Goal: Entertainment & Leisure: Consume media (video, audio)

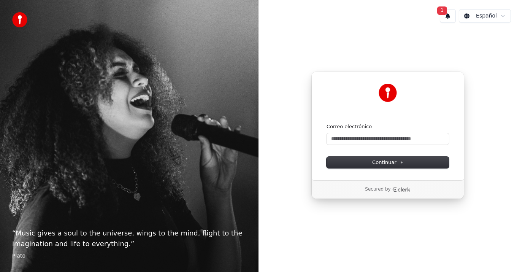
click at [447, 14] on button "1" at bounding box center [448, 16] width 16 height 14
click at [344, 137] on input "Correo electrónico" at bounding box center [387, 138] width 122 height 11
click at [326, 123] on button "submit" at bounding box center [326, 123] width 0 height 0
type input "**********"
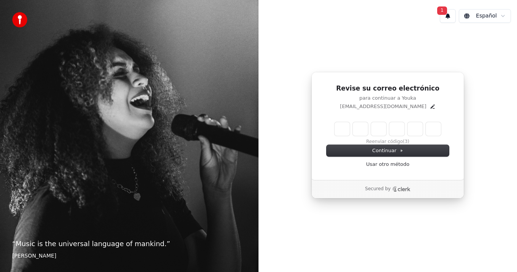
click at [342, 127] on input "Enter verification code" at bounding box center [387, 129] width 106 height 14
type input "******"
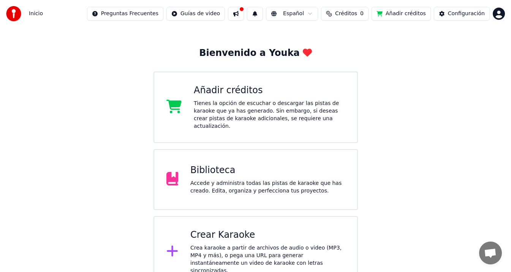
scroll to position [26, 0]
click at [32, 13] on span "Inicio" at bounding box center [36, 14] width 14 height 8
click at [205, 13] on html "Inicio Preguntas Frecuentes Guías de video Español Créditos 0 Añadir créditos C…" at bounding box center [255, 130] width 511 height 313
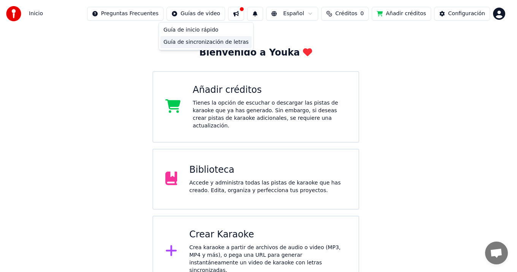
click at [210, 41] on div "Guía de sincronización de letras" at bounding box center [205, 42] width 91 height 12
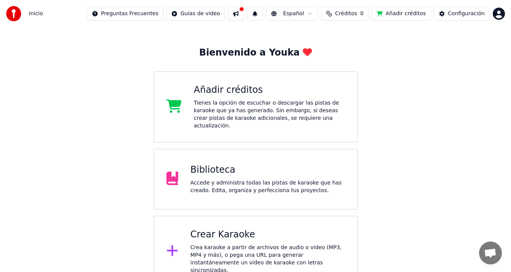
click at [175, 244] on icon at bounding box center [172, 251] width 12 height 14
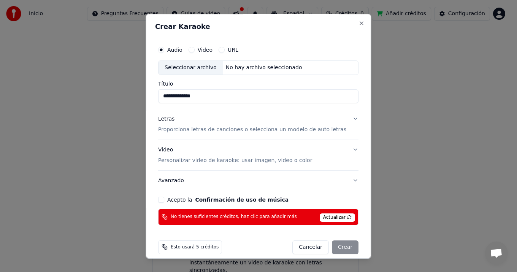
type input "**********"
click at [347, 119] on button "Letras Proporciona letras de canciones o selecciona un modelo de auto letras" at bounding box center [258, 124] width 200 height 30
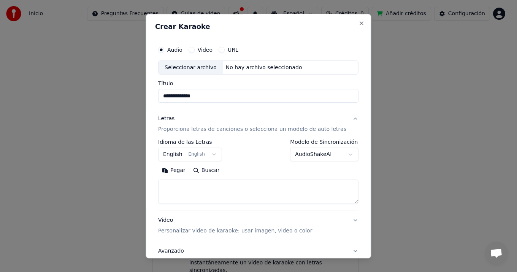
click at [179, 169] on button "Pegar" at bounding box center [173, 171] width 31 height 12
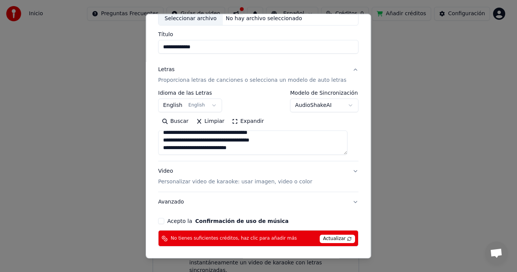
scroll to position [62, 0]
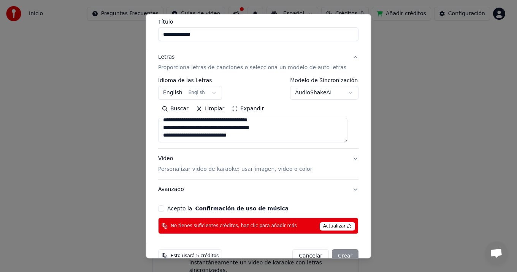
click at [347, 157] on button "Video Personalizar video de karaoke: usar imagen, video o color" at bounding box center [258, 164] width 200 height 30
type textarea "**********"
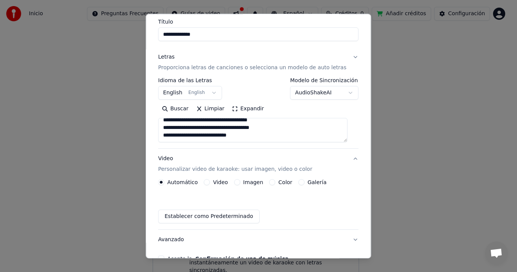
scroll to position [58, 0]
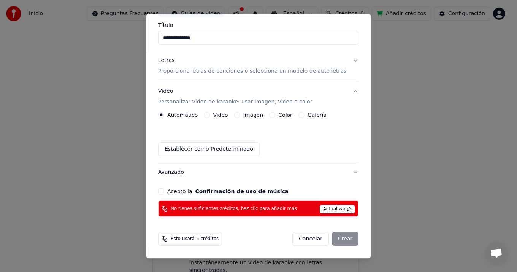
click at [281, 113] on label "Color" at bounding box center [286, 115] width 14 height 5
click at [276, 113] on button "Color" at bounding box center [272, 115] width 6 height 6
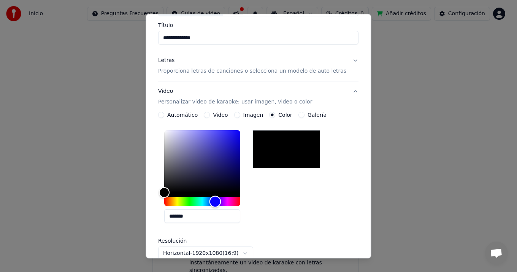
click at [218, 201] on div "Hue" at bounding box center [202, 201] width 76 height 9
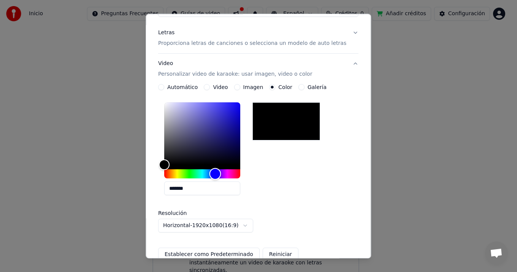
scroll to position [100, 0]
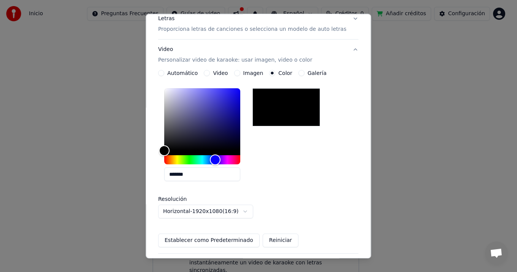
click at [252, 71] on label "Imagen" at bounding box center [253, 73] width 20 height 5
click at [240, 71] on button "Imagen" at bounding box center [237, 73] width 6 height 6
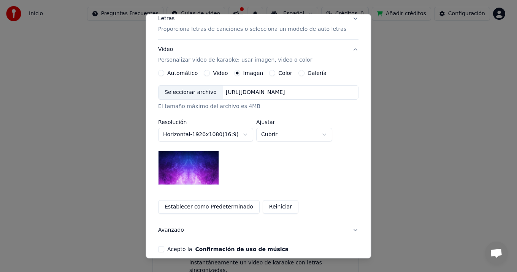
click at [281, 72] on label "Color" at bounding box center [286, 73] width 14 height 5
click at [276, 72] on button "Color" at bounding box center [272, 73] width 6 height 6
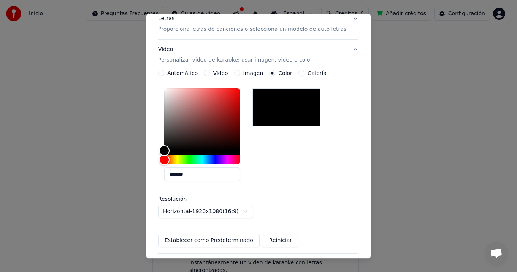
click at [216, 72] on label "Video" at bounding box center [220, 73] width 15 height 5
click at [210, 72] on button "Video" at bounding box center [207, 73] width 6 height 6
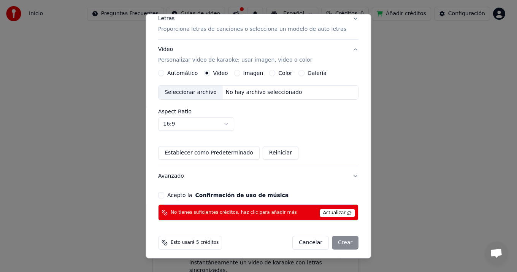
click at [179, 72] on label "Automático" at bounding box center [182, 73] width 30 height 5
click at [164, 72] on button "Automático" at bounding box center [161, 73] width 6 height 6
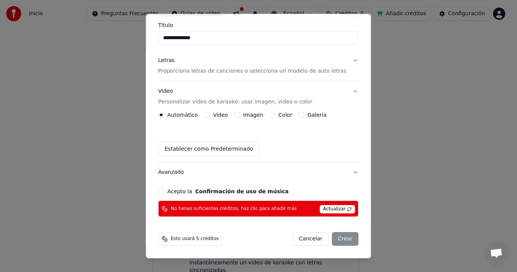
scroll to position [58, 0]
click at [282, 114] on label "Color" at bounding box center [286, 115] width 14 height 5
click at [276, 114] on button "Color" at bounding box center [272, 115] width 6 height 6
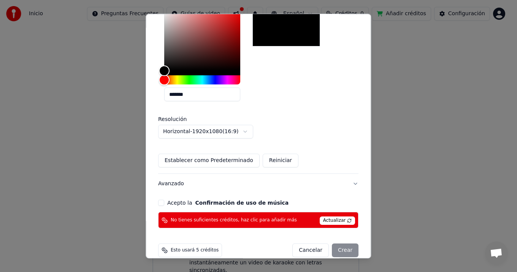
scroll to position [191, 0]
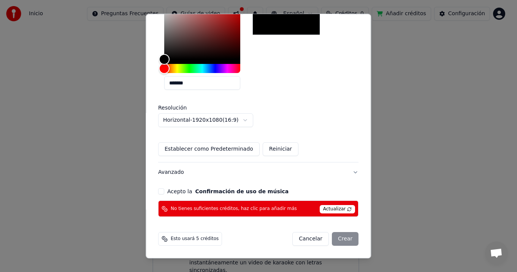
click at [347, 171] on button "Avanzado" at bounding box center [258, 173] width 200 height 20
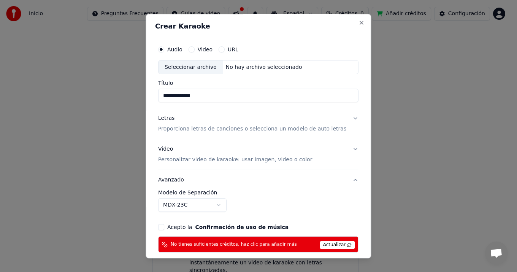
scroll to position [0, 0]
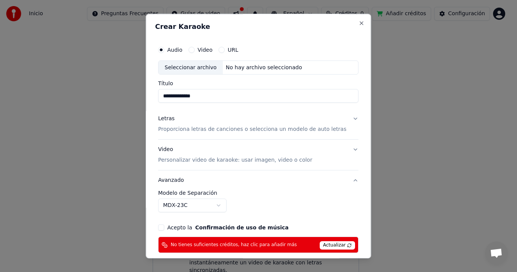
click at [191, 67] on div "Seleccionar archivo" at bounding box center [190, 68] width 64 height 14
drag, startPoint x: 214, startPoint y: 97, endPoint x: 156, endPoint y: 93, distance: 57.5
click at [156, 93] on div "**********" at bounding box center [258, 136] width 225 height 245
type input "**********"
click at [217, 128] on p "Proporciona letras de canciones o selecciona un modelo de auto letras" at bounding box center [252, 130] width 188 height 8
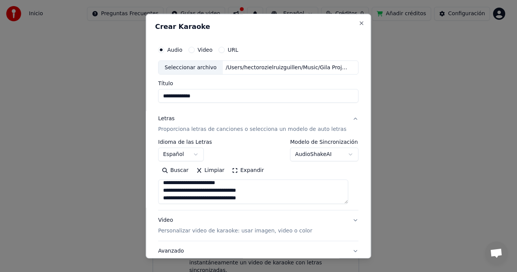
scroll to position [17, 0]
click at [283, 231] on p "Personalizar video de karaoke: usar imagen, video o color" at bounding box center [235, 231] width 154 height 8
type textarea "**********"
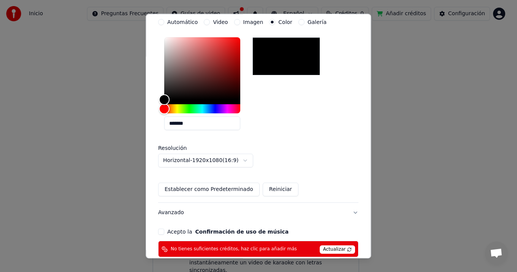
scroll to position [164, 0]
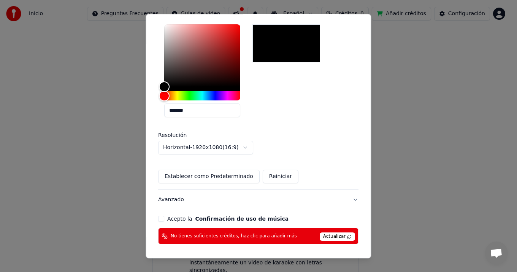
click at [329, 236] on span "Actualizar" at bounding box center [338, 237] width 36 height 8
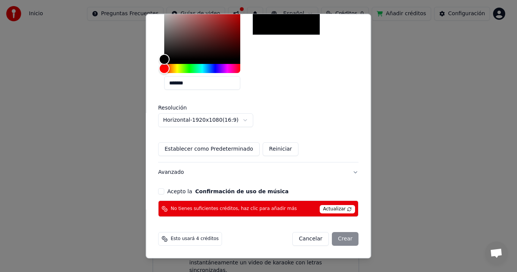
click at [334, 208] on span "Actualizar" at bounding box center [338, 209] width 36 height 8
click at [247, 119] on body "**********" at bounding box center [255, 130] width 511 height 313
click at [339, 239] on div "Cancelar Crear" at bounding box center [326, 239] width 66 height 14
click at [333, 238] on div "Cancelar Crear" at bounding box center [326, 239] width 66 height 14
click at [269, 207] on span "No tienes suficientes créditos, haz clic para añadir más" at bounding box center [234, 209] width 126 height 6
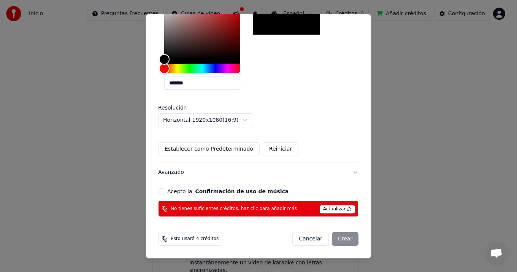
click at [302, 238] on button "Cancelar" at bounding box center [311, 239] width 36 height 14
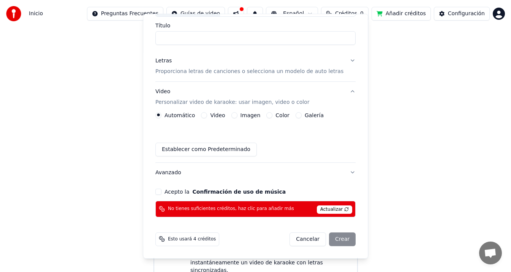
scroll to position [58, 0]
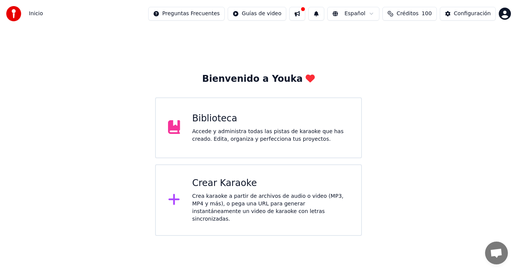
click at [174, 197] on icon at bounding box center [173, 199] width 11 height 11
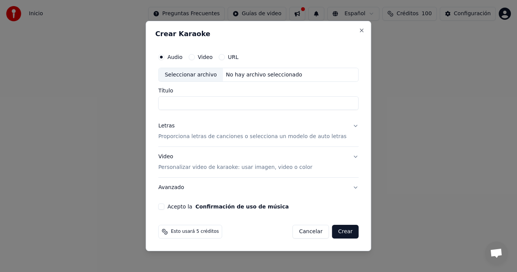
click at [178, 56] on label "Audio" at bounding box center [174, 56] width 15 height 5
click at [164, 56] on button "Audio" at bounding box center [161, 57] width 6 height 6
click at [191, 75] on div "Seleccionar archivo" at bounding box center [190, 75] width 64 height 14
drag, startPoint x: 214, startPoint y: 103, endPoint x: 163, endPoint y: 98, distance: 50.7
click at [163, 98] on input "**********" at bounding box center [258, 104] width 200 height 14
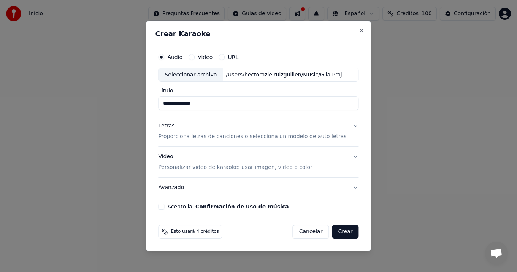
type input "**********"
click at [217, 136] on p "Proporciona letras de canciones o selecciona un modelo de auto letras" at bounding box center [252, 137] width 188 height 8
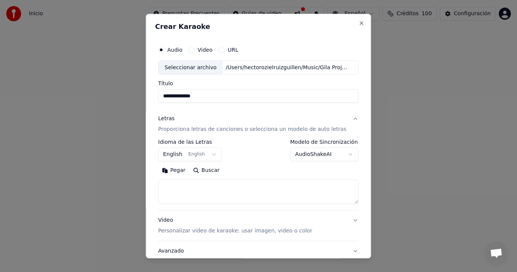
click at [214, 154] on button "English English" at bounding box center [190, 155] width 64 height 14
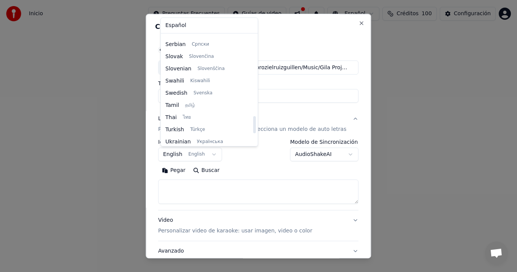
scroll to position [514, 0]
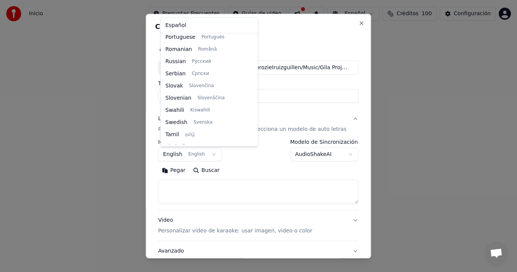
select select "**"
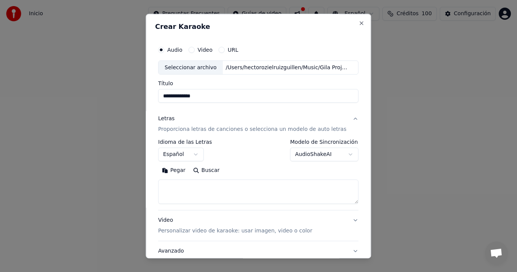
click at [186, 186] on textarea at bounding box center [258, 192] width 200 height 24
paste textarea "**********"
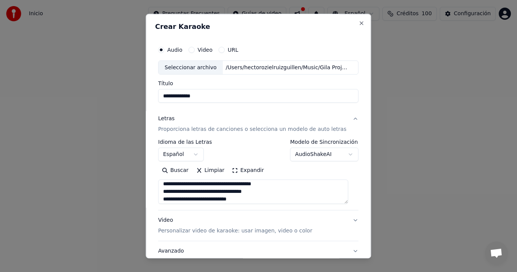
scroll to position [93, 0]
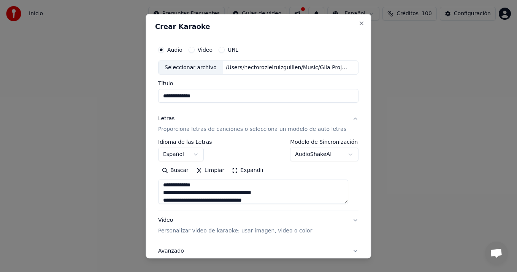
type textarea "**********"
click at [280, 232] on p "Personalizar video de karaoke: usar imagen, video o color" at bounding box center [235, 231] width 154 height 8
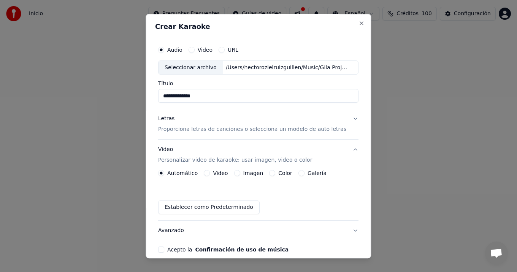
click at [282, 172] on label "Color" at bounding box center [286, 173] width 14 height 5
click at [276, 172] on button "Color" at bounding box center [272, 173] width 6 height 6
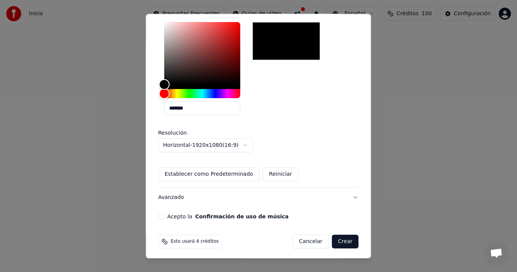
scroll to position [169, 0]
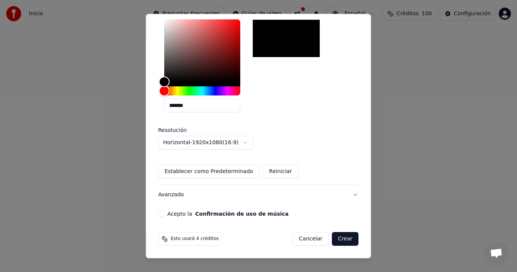
click at [346, 194] on button "Avanzado" at bounding box center [258, 195] width 200 height 20
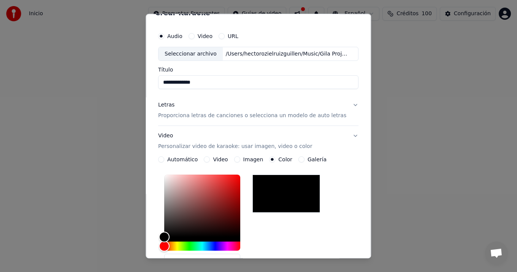
scroll to position [14, 0]
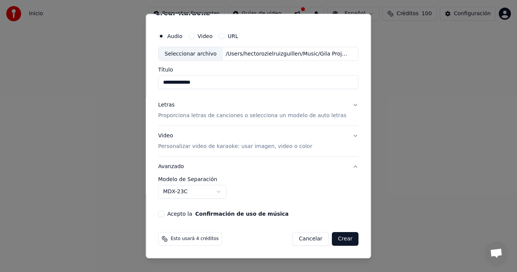
click at [347, 134] on button "Video Personalizar video de karaoke: usar imagen, video o color" at bounding box center [258, 141] width 200 height 30
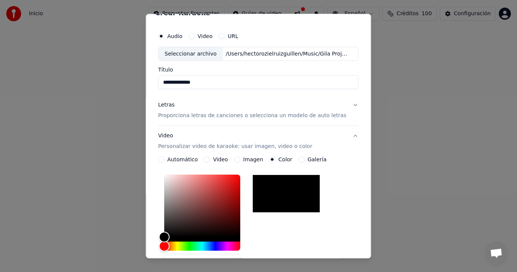
click at [347, 134] on button "Video Personalizar video de karaoke: usar imagen, video o color" at bounding box center [258, 141] width 200 height 30
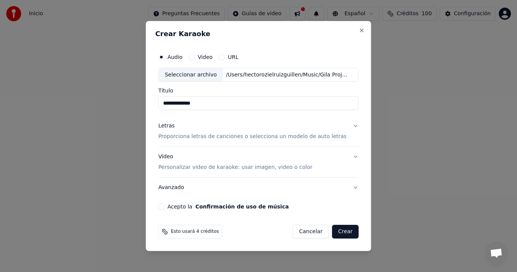
scroll to position [0, 0]
click at [349, 125] on button "Letras Proporciona letras de canciones o selecciona un modelo de auto letras" at bounding box center [258, 131] width 200 height 30
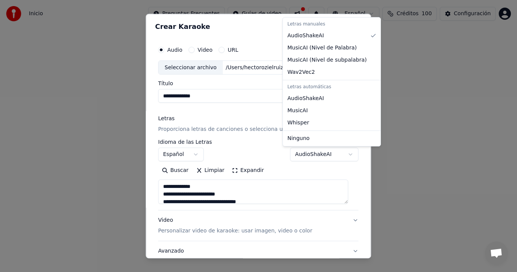
click at [342, 153] on body "**********" at bounding box center [258, 118] width 517 height 236
click at [312, 179] on body "**********" at bounding box center [258, 118] width 517 height 236
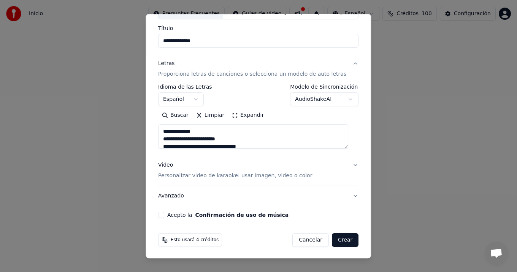
scroll to position [56, 0]
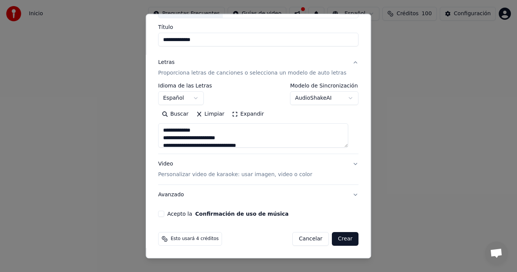
click at [347, 194] on button "Avanzado" at bounding box center [258, 195] width 200 height 20
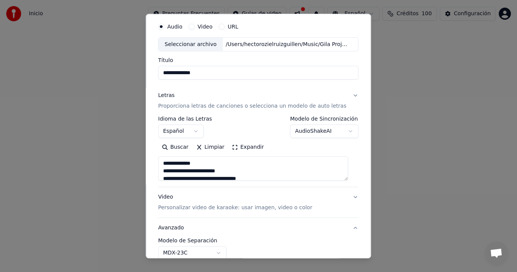
scroll to position [14, 0]
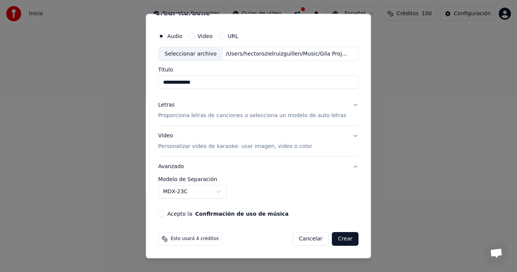
click at [221, 191] on body "**********" at bounding box center [258, 118] width 517 height 236
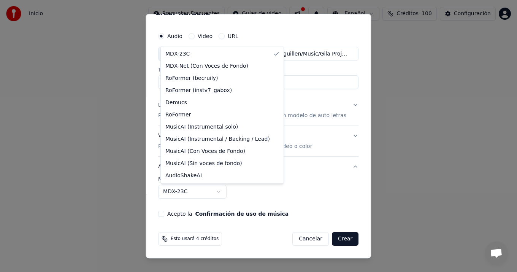
click at [320, 192] on body "**********" at bounding box center [258, 118] width 517 height 236
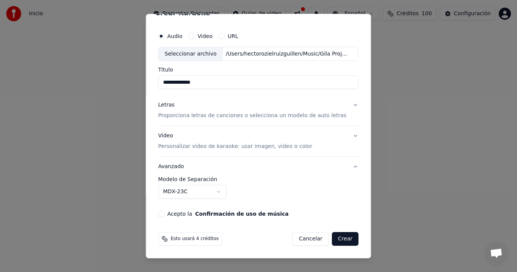
click at [334, 239] on button "Crear" at bounding box center [345, 239] width 27 height 14
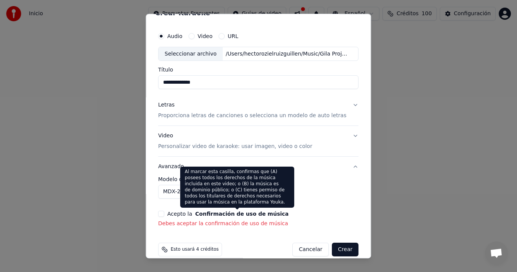
click at [217, 214] on button "Confirmación de uso de música" at bounding box center [241, 213] width 93 height 5
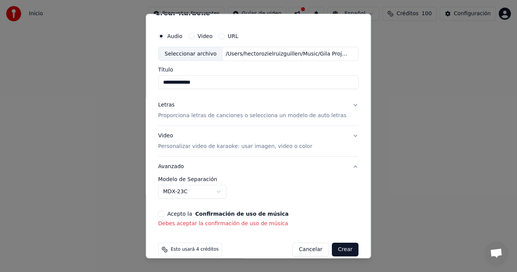
click at [163, 212] on button "Acepto la Confirmación de uso de música" at bounding box center [161, 214] width 6 height 6
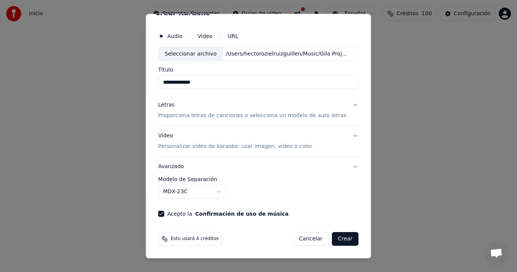
click at [221, 193] on body "**********" at bounding box center [258, 118] width 517 height 236
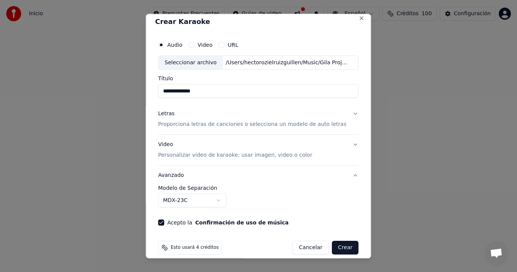
scroll to position [0, 0]
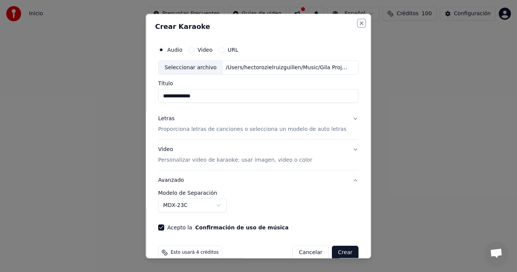
click at [359, 23] on button "Close" at bounding box center [362, 23] width 6 height 6
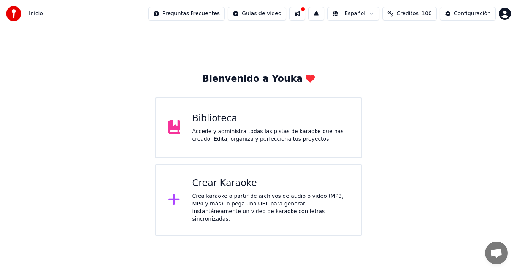
click at [35, 14] on span "Inicio" at bounding box center [36, 14] width 14 height 8
click at [14, 12] on img at bounding box center [13, 13] width 15 height 15
click at [472, 13] on div "Configuración" at bounding box center [472, 14] width 37 height 8
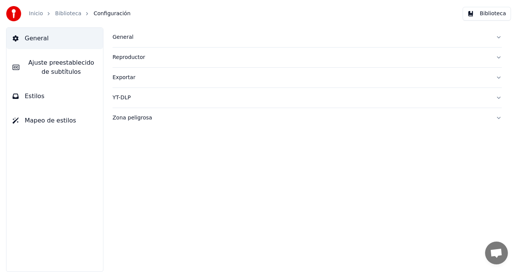
click at [123, 36] on div "General" at bounding box center [301, 37] width 377 height 8
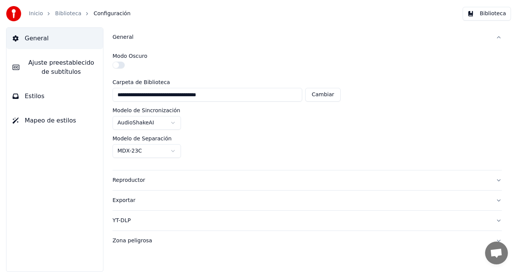
click at [61, 64] on span "Ajuste preestablecido de subtítulos" at bounding box center [60, 67] width 71 height 18
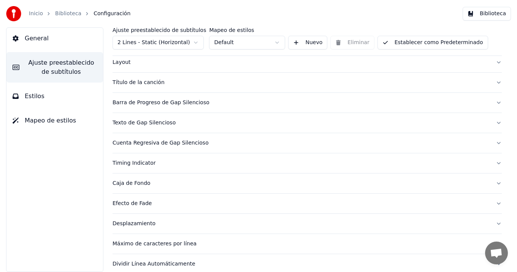
scroll to position [67, 0]
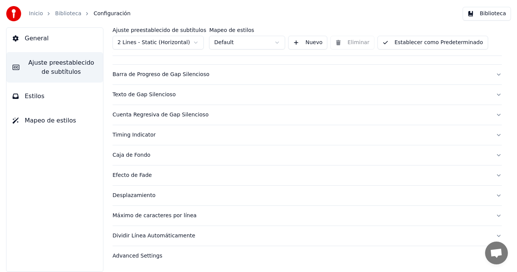
click at [493, 194] on button "Desplazamiento" at bounding box center [307, 195] width 389 height 20
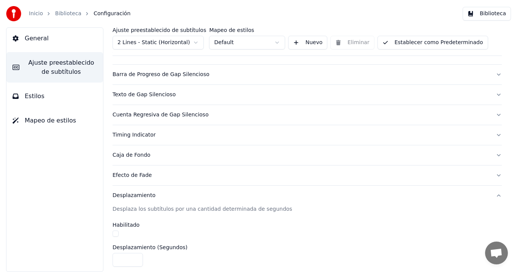
click at [493, 194] on button "Desplazamiento" at bounding box center [307, 195] width 389 height 20
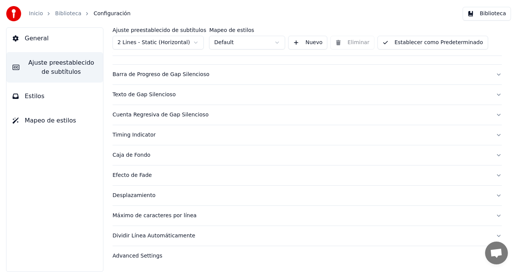
click at [491, 216] on button "Máximo de caracteres por línea" at bounding box center [307, 216] width 389 height 20
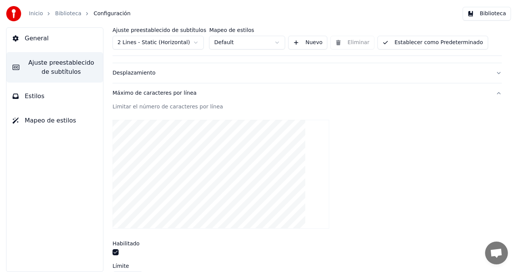
scroll to position [230, 0]
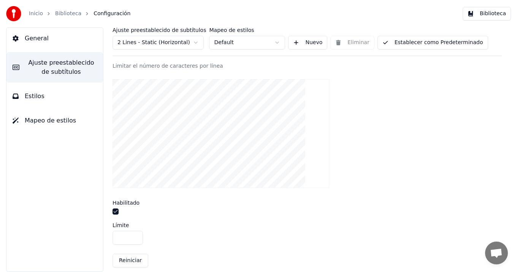
click at [423, 192] on div at bounding box center [307, 133] width 389 height 121
click at [274, 42] on html "Inicio Biblioteca Configuración Biblioteca General Ajuste preestablecido de sub…" at bounding box center [258, 136] width 517 height 272
click at [196, 43] on html "Inicio Biblioteca Configuración Biblioteca General Ajuste preestablecido de sub…" at bounding box center [258, 136] width 517 height 272
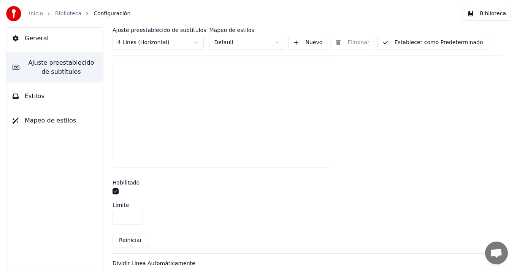
scroll to position [210, 0]
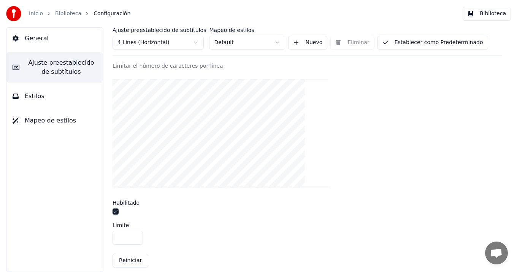
click at [374, 140] on div at bounding box center [307, 133] width 389 height 121
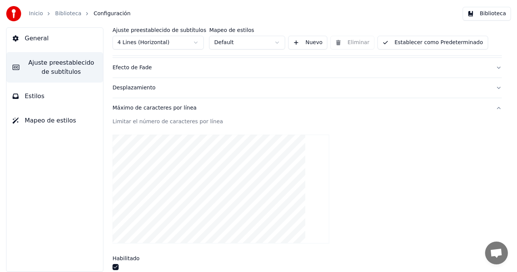
scroll to position [136, 0]
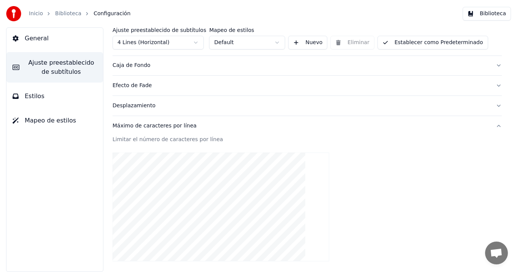
click at [493, 105] on button "Desplazamiento" at bounding box center [307, 106] width 389 height 20
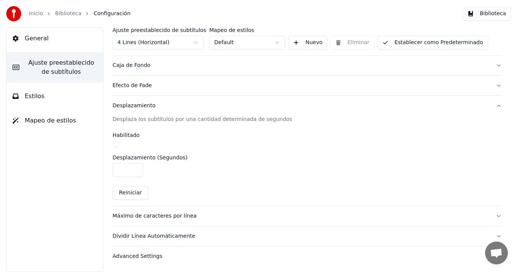
click at [137, 65] on div "Caja de Fondo" at bounding box center [301, 66] width 377 height 8
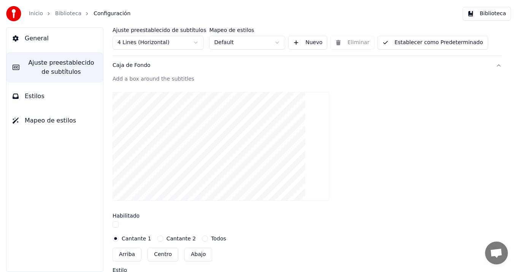
click at [137, 65] on div "Caja de Fondo" at bounding box center [301, 66] width 377 height 8
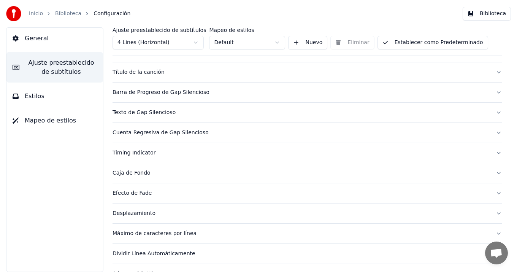
scroll to position [0, 0]
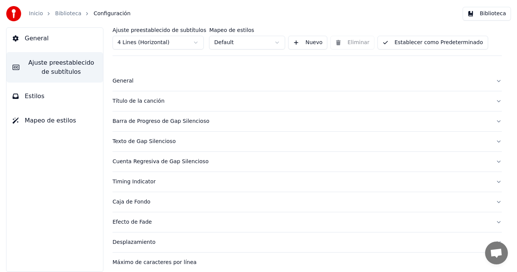
click at [492, 80] on button "General" at bounding box center [307, 81] width 389 height 20
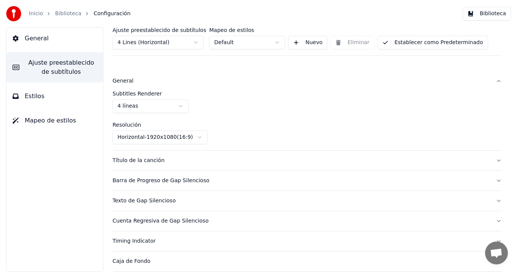
click at [492, 81] on button "General" at bounding box center [307, 81] width 389 height 20
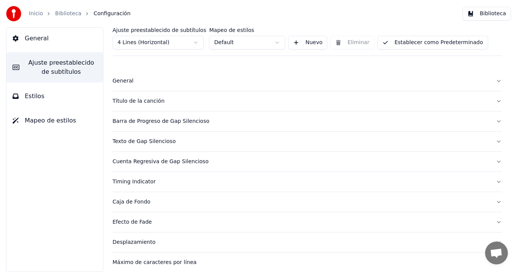
click at [494, 101] on button "Título de la canción" at bounding box center [307, 101] width 389 height 20
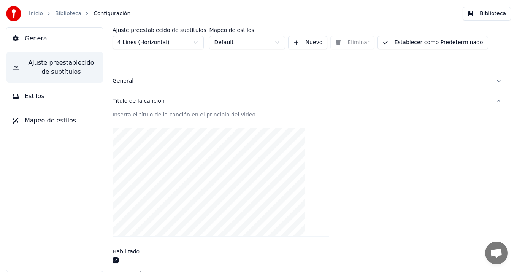
click at [494, 101] on button "Título de la canción" at bounding box center [307, 101] width 389 height 20
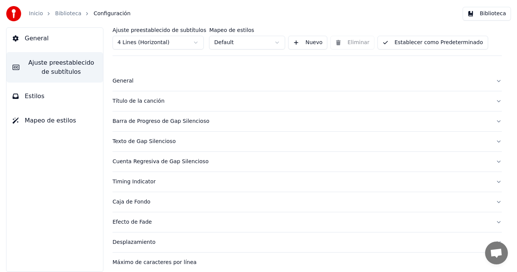
click at [494, 101] on button "Título de la canción" at bounding box center [307, 101] width 389 height 20
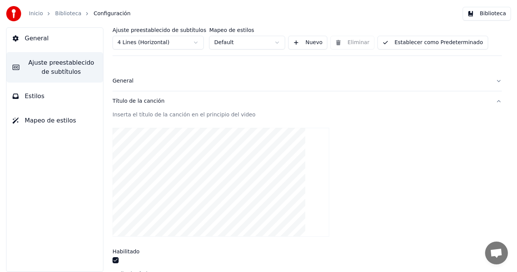
click at [494, 101] on button "Título de la canción" at bounding box center [307, 101] width 389 height 20
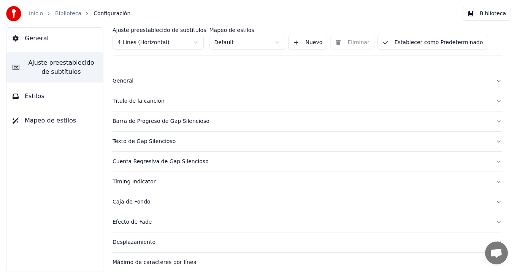
click at [493, 120] on button "Barra de Progreso de Gap Silencioso" at bounding box center [307, 121] width 389 height 20
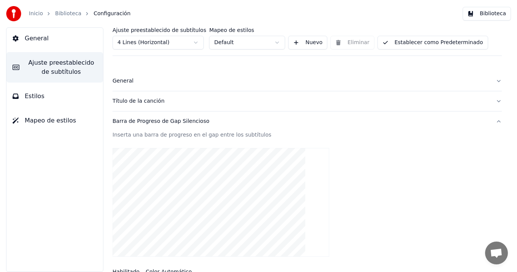
click at [493, 120] on button "Barra de Progreso de Gap Silencioso" at bounding box center [307, 121] width 389 height 20
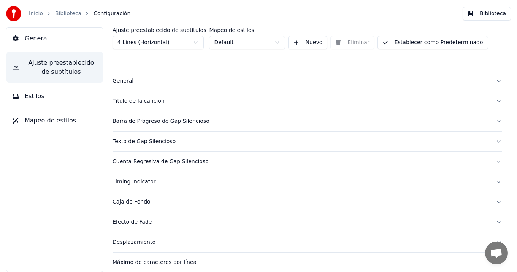
click at [493, 120] on button "Barra de Progreso de Gap Silencioso" at bounding box center [307, 121] width 389 height 20
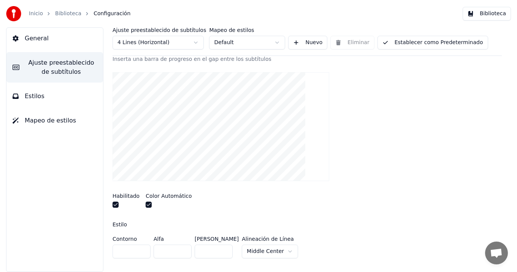
scroll to position [36, 0]
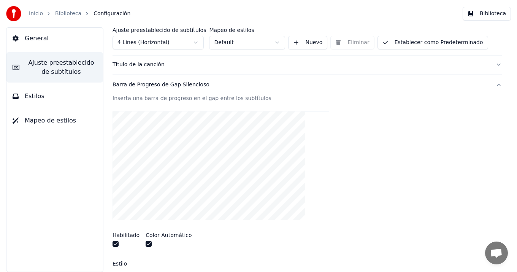
click at [493, 85] on button "Barra de Progreso de Gap Silencioso" at bounding box center [307, 85] width 389 height 20
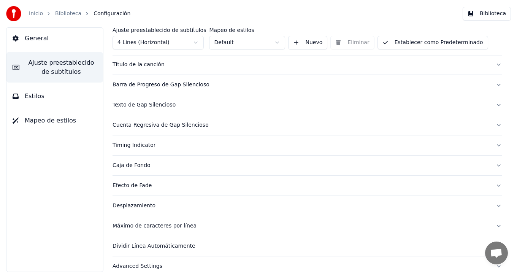
click at [493, 85] on button "Barra de Progreso de Gap Silencioso" at bounding box center [307, 85] width 389 height 20
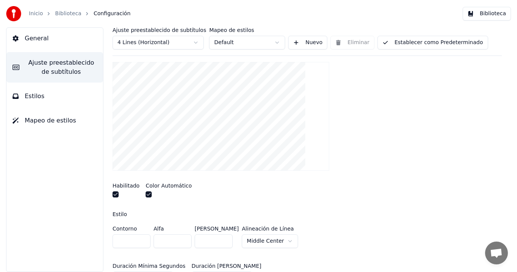
scroll to position [0, 0]
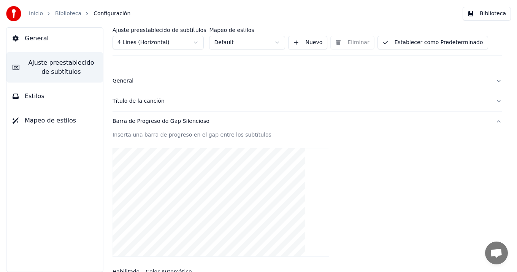
click at [492, 121] on button "Barra de Progreso de Gap Silencioso" at bounding box center [307, 121] width 389 height 20
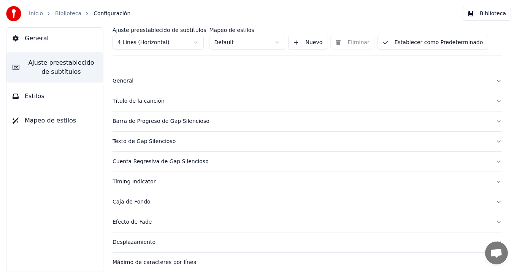
click at [492, 160] on button "Cuenta Regresiva de Gap Silencioso" at bounding box center [307, 162] width 389 height 20
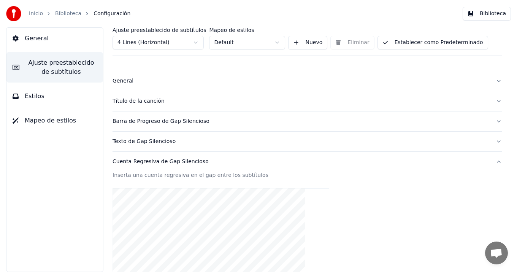
click at [491, 162] on button "Cuenta Regresiva de Gap Silencioso" at bounding box center [307, 162] width 389 height 20
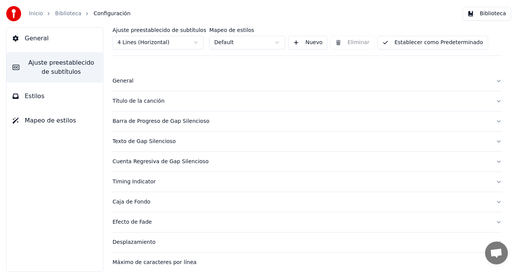
click at [491, 162] on button "Cuenta Regresiva de Gap Silencioso" at bounding box center [307, 162] width 389 height 20
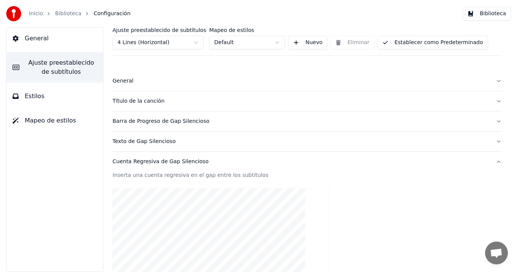
click at [492, 161] on button "Cuenta Regresiva de Gap Silencioso" at bounding box center [307, 162] width 389 height 20
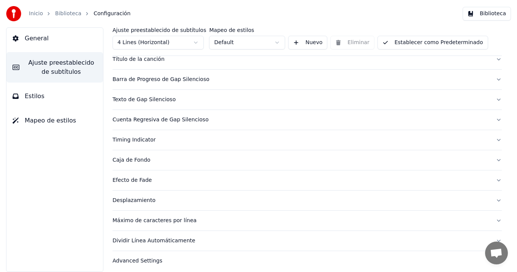
scroll to position [47, 0]
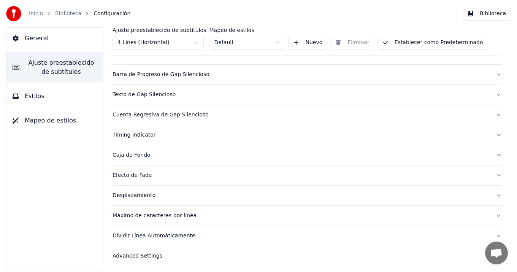
click at [493, 175] on button "Efecto de Fade" at bounding box center [307, 175] width 389 height 20
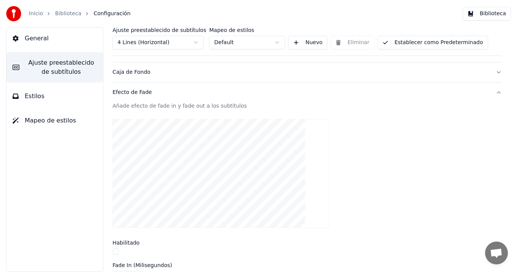
scroll to position [80, 0]
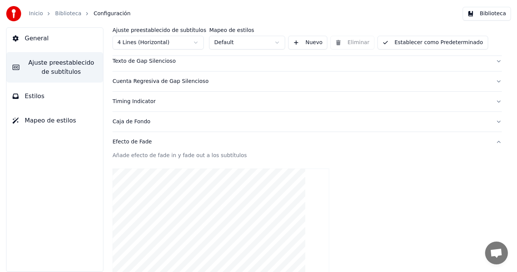
click at [492, 141] on button "Efecto de Fade" at bounding box center [307, 142] width 389 height 20
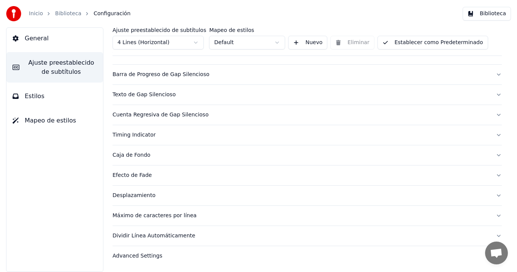
scroll to position [47, 0]
click at [492, 195] on button "Desplazamiento" at bounding box center [307, 195] width 389 height 20
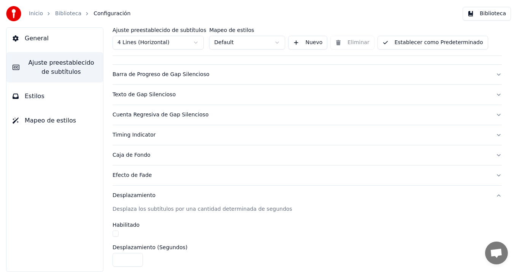
click at [492, 195] on button "Desplazamiento" at bounding box center [307, 195] width 389 height 20
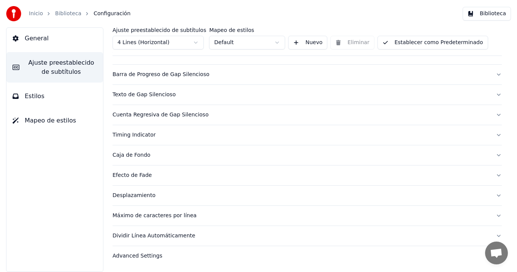
click at [493, 215] on button "Máximo de caracteres por línea" at bounding box center [307, 216] width 389 height 20
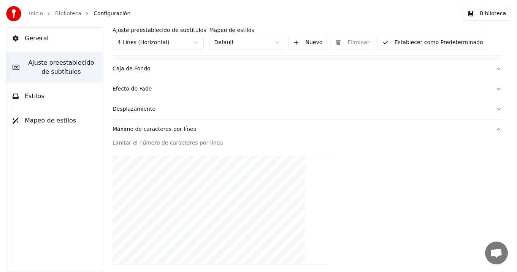
scroll to position [125, 0]
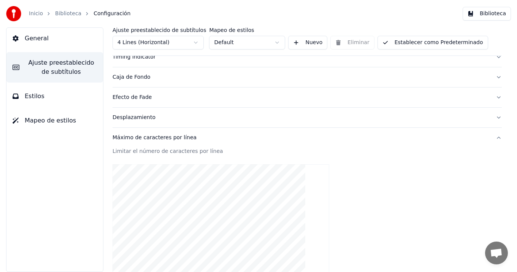
click at [493, 138] on button "Máximo de caracteres por línea" at bounding box center [307, 138] width 389 height 20
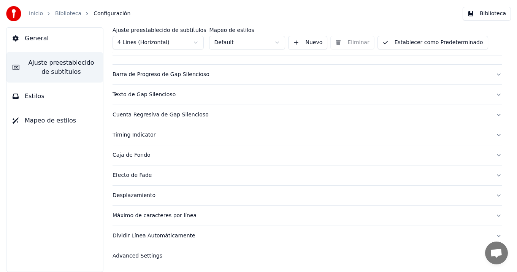
click at [493, 235] on button "Dividir Línea Automáticamente" at bounding box center [307, 236] width 389 height 20
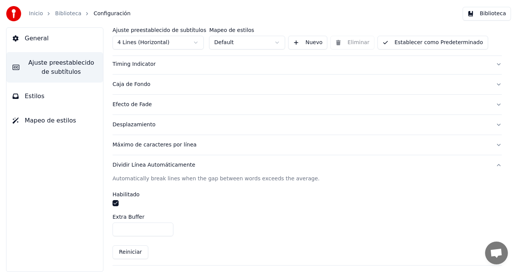
scroll to position [136, 0]
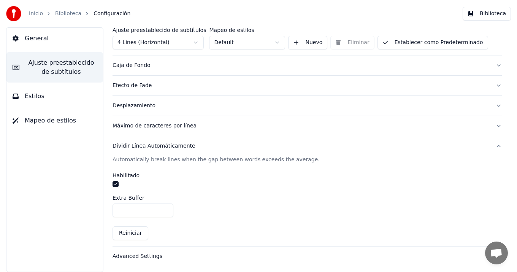
click at [491, 147] on button "Dividir Línea Automáticamente" at bounding box center [307, 146] width 389 height 20
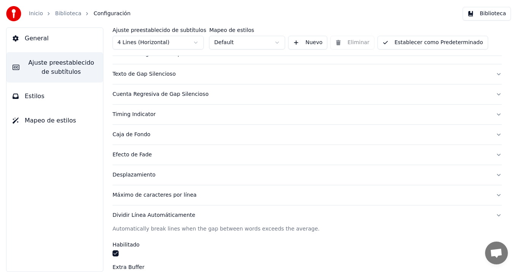
scroll to position [47, 0]
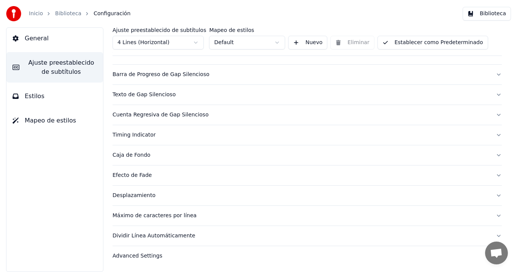
click at [154, 255] on div "Advanced Settings" at bounding box center [301, 256] width 377 height 8
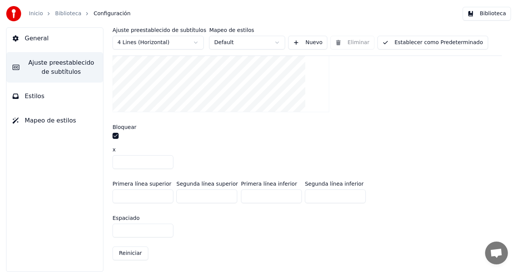
scroll to position [0, 0]
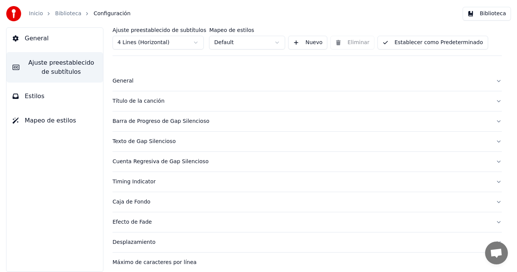
click at [415, 43] on button "Establecer como Predeterminado" at bounding box center [432, 43] width 111 height 14
click at [61, 62] on span "Ajuste preestablecido de subtítulos" at bounding box center [60, 67] width 71 height 18
click at [60, 63] on span "Ajuste preestablecido de subtítulos" at bounding box center [60, 67] width 71 height 18
click at [55, 38] on button "General" at bounding box center [54, 38] width 97 height 21
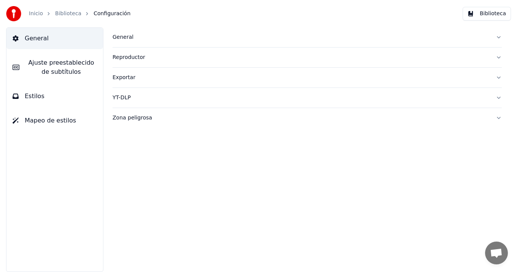
click at [127, 77] on div "Exportar" at bounding box center [301, 78] width 377 height 8
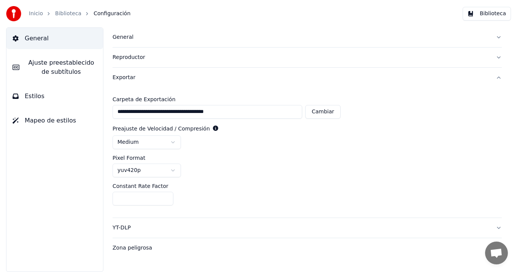
click at [116, 77] on div "Exportar" at bounding box center [301, 78] width 377 height 8
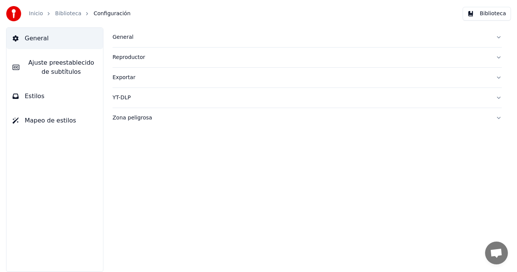
click at [131, 56] on div "Reproductor" at bounding box center [301, 58] width 377 height 8
click at [36, 94] on span "Estilos" at bounding box center [35, 96] width 20 height 9
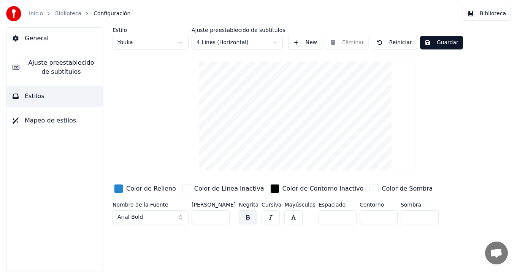
click at [369, 187] on div "button" at bounding box center [373, 188] width 9 height 9
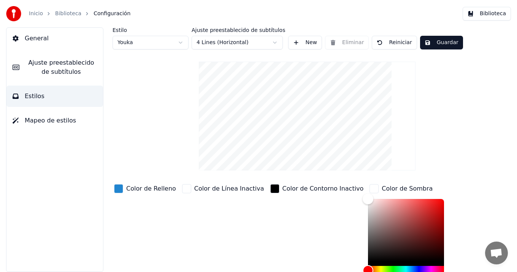
click at [369, 187] on div "button" at bounding box center [373, 188] width 9 height 9
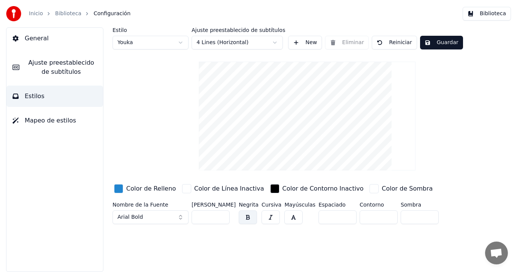
click at [59, 121] on span "Mapeo de estilos" at bounding box center [50, 120] width 51 height 9
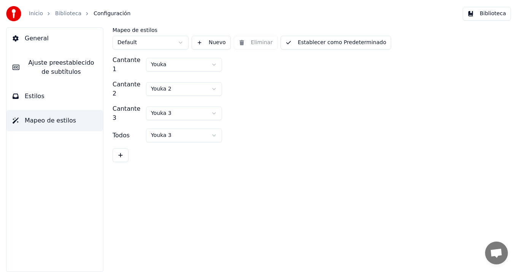
click at [79, 191] on div "General Ajuste preestablecido de subtítulos Estilos Mapeo de estilos" at bounding box center [54, 149] width 97 height 244
click at [16, 10] on img at bounding box center [13, 13] width 15 height 15
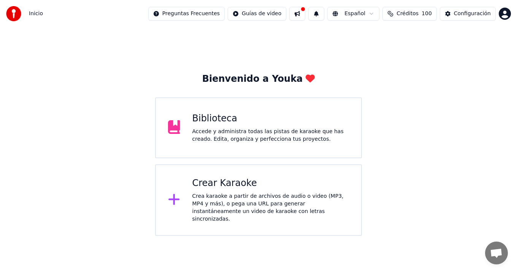
click at [240, 183] on div "Crear Karaoke" at bounding box center [270, 183] width 157 height 12
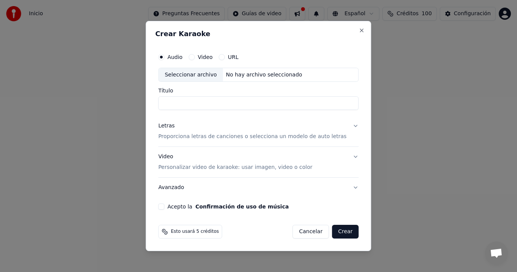
click at [187, 74] on div "Seleccionar archivo" at bounding box center [190, 75] width 64 height 14
type input "**********"
click at [350, 125] on button "Letras Proporciona letras de canciones o selecciona un modelo de auto letras" at bounding box center [258, 131] width 200 height 30
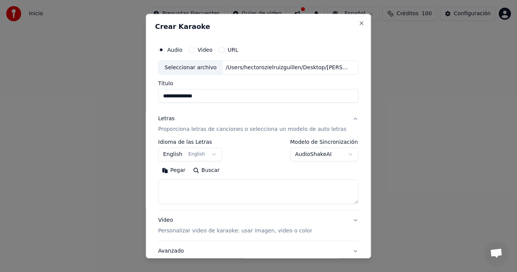
click at [213, 153] on body "**********" at bounding box center [258, 118] width 517 height 236
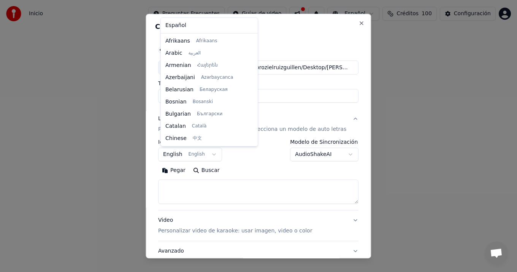
scroll to position [61, 0]
select select "**"
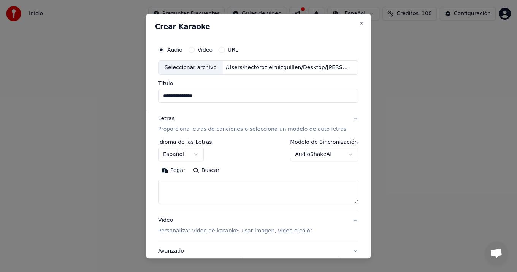
click at [177, 184] on textarea at bounding box center [258, 192] width 200 height 24
paste textarea "**********"
type textarea "*"
click at [179, 169] on button "Pegar" at bounding box center [173, 171] width 31 height 12
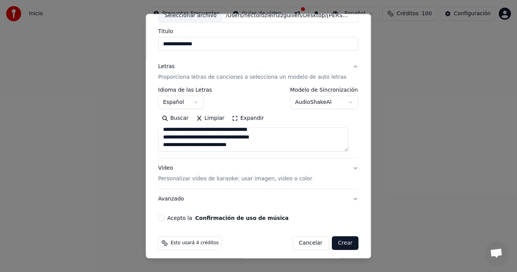
scroll to position [56, 0]
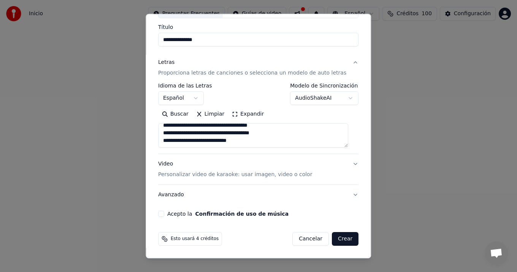
click at [159, 215] on div "**********" at bounding box center [258, 101] width 206 height 237
click at [235, 175] on p "Personalizar video de karaoke: usar imagen, video o color" at bounding box center [235, 175] width 154 height 8
type textarea "**********"
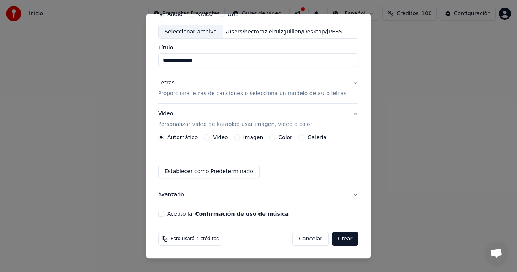
scroll to position [36, 0]
click at [285, 135] on label "Color" at bounding box center [286, 137] width 14 height 5
click at [276, 135] on button "Color" at bounding box center [272, 138] width 6 height 6
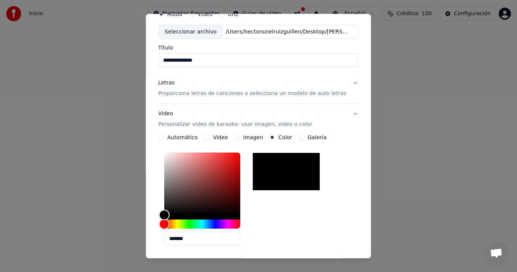
click at [284, 225] on div "*******" at bounding box center [258, 201] width 200 height 102
click at [348, 113] on button "Video Personalizar video de karaoke: usar imagen, video o color" at bounding box center [258, 119] width 200 height 30
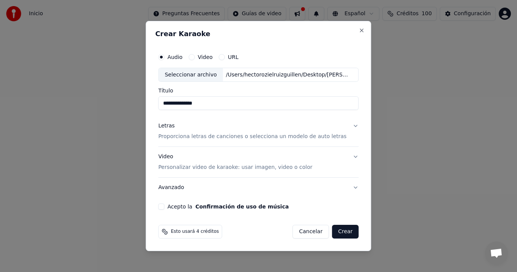
click at [164, 206] on button "Acepto la Confirmación de uso de música" at bounding box center [161, 206] width 6 height 6
click at [350, 186] on button "Avanzado" at bounding box center [258, 187] width 200 height 20
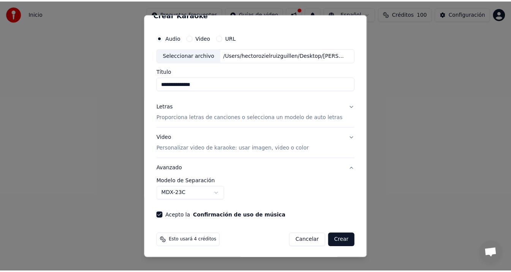
scroll to position [14, 0]
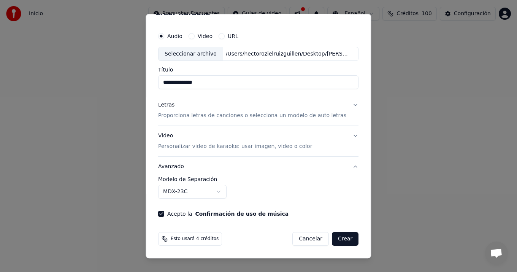
click at [338, 237] on button "Crear" at bounding box center [345, 239] width 27 height 14
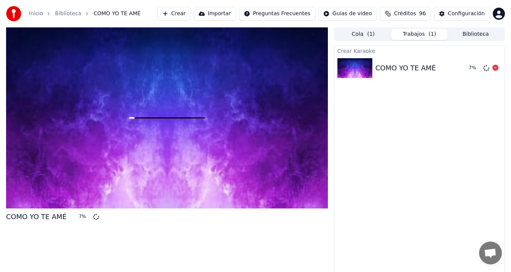
click at [353, 67] on img at bounding box center [355, 68] width 35 height 20
click at [496, 67] on icon at bounding box center [496, 68] width 6 height 6
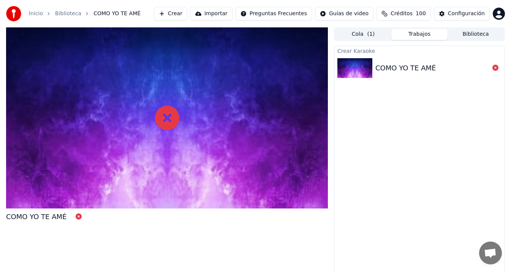
click at [414, 34] on button "Trabajos" at bounding box center [419, 34] width 56 height 11
click at [76, 217] on icon at bounding box center [79, 216] width 6 height 6
click at [166, 122] on icon at bounding box center [167, 118] width 24 height 24
click at [429, 68] on div "COMO YO TE AMÉ" at bounding box center [406, 68] width 60 height 11
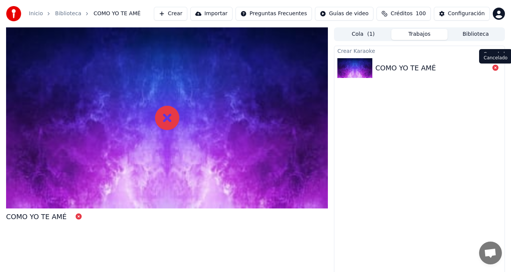
click at [495, 67] on icon at bounding box center [496, 68] width 6 height 6
click at [417, 33] on button "Trabajos" at bounding box center [419, 34] width 56 height 11
click at [419, 36] on button "Trabajos" at bounding box center [419, 34] width 56 height 11
click at [355, 33] on button "Cola ( 1 )" at bounding box center [363, 34] width 56 height 11
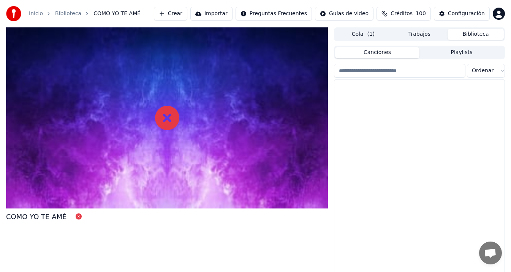
click at [472, 33] on button "Biblioteca" at bounding box center [476, 34] width 56 height 11
click at [182, 13] on button "Crear" at bounding box center [170, 14] width 33 height 14
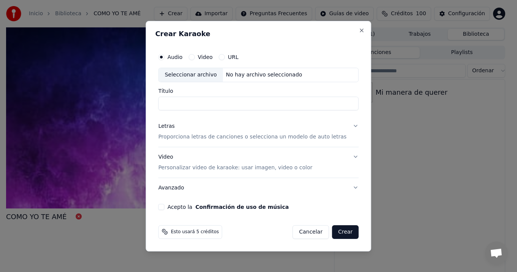
click at [182, 57] on label "Audio" at bounding box center [174, 56] width 15 height 5
click at [164, 57] on button "Audio" at bounding box center [161, 57] width 6 height 6
click at [177, 56] on label "Audio" at bounding box center [174, 56] width 15 height 5
click at [164, 56] on button "Audio" at bounding box center [161, 57] width 6 height 6
click at [187, 73] on div "Seleccionar archivo" at bounding box center [190, 75] width 64 height 14
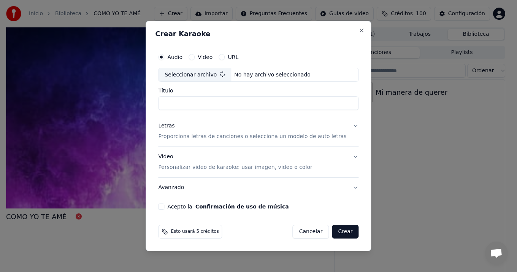
type input "**********"
click at [239, 135] on p "Proporciona letras de canciones o selecciona un modelo de auto letras" at bounding box center [252, 137] width 188 height 8
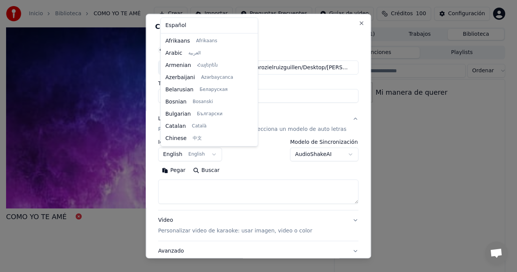
click at [212, 153] on body "**********" at bounding box center [255, 136] width 511 height 272
select select "**"
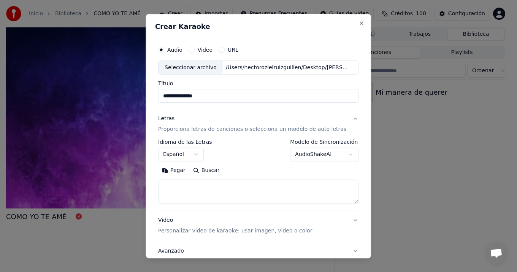
click at [182, 170] on button "Pegar" at bounding box center [173, 171] width 31 height 12
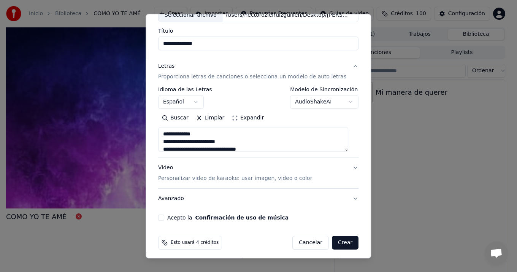
scroll to position [56, 0]
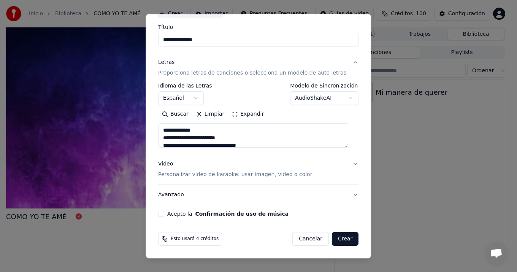
click at [285, 175] on p "Personalizar video de karaoke: usar imagen, video o color" at bounding box center [235, 175] width 154 height 8
type textarea "**********"
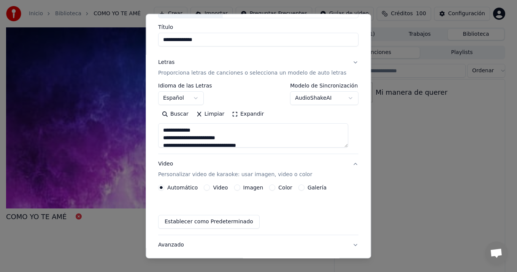
scroll to position [36, 0]
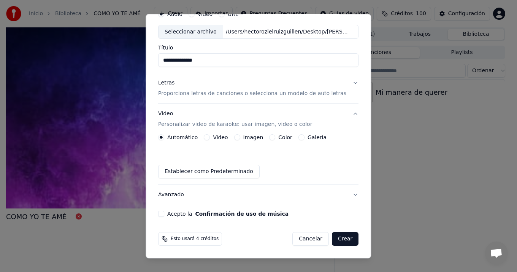
click at [282, 136] on label "Color" at bounding box center [286, 137] width 14 height 5
click at [276, 136] on button "Color" at bounding box center [272, 138] width 6 height 6
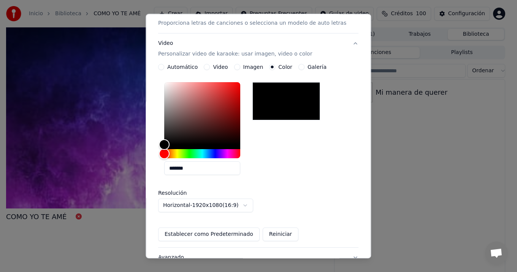
scroll to position [169, 0]
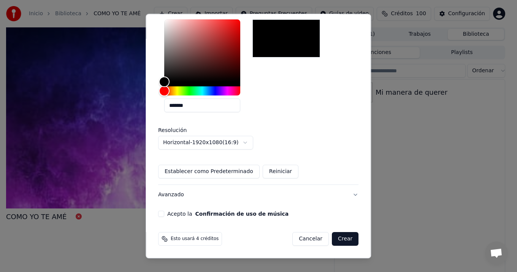
click at [279, 171] on button "Reiniciar" at bounding box center [281, 172] width 36 height 14
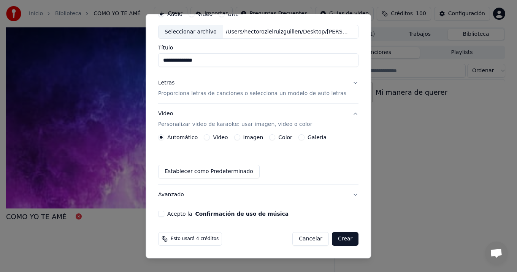
scroll to position [36, 0]
click at [283, 136] on label "Color" at bounding box center [286, 137] width 14 height 5
click at [276, 136] on button "Color" at bounding box center [272, 138] width 6 height 6
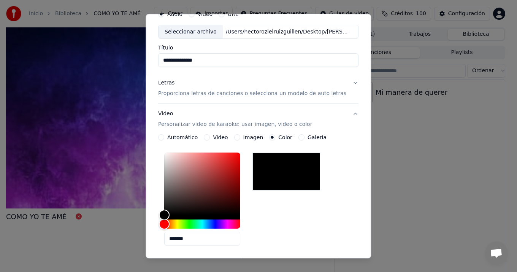
click at [287, 177] on div at bounding box center [286, 172] width 68 height 38
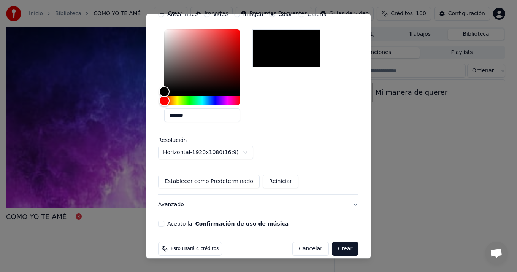
scroll to position [159, 0]
click at [347, 204] on button "Avanzado" at bounding box center [258, 205] width 200 height 20
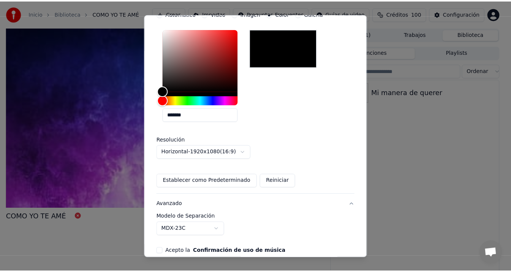
scroll to position [14, 0]
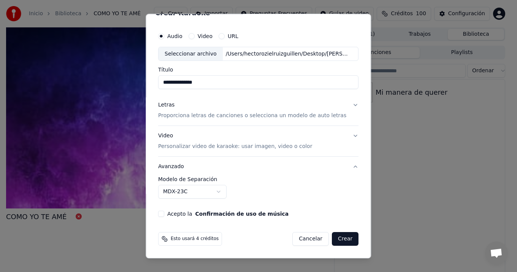
click at [164, 213] on button "Acepto la Confirmación de uso de música" at bounding box center [161, 214] width 6 height 6
click at [337, 239] on button "Crear" at bounding box center [345, 239] width 27 height 14
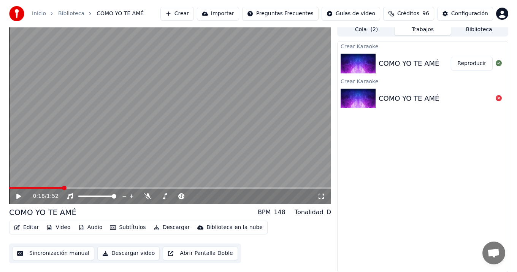
scroll to position [5, 0]
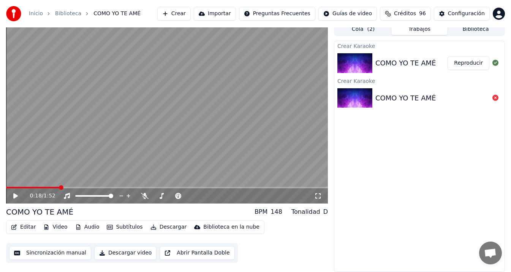
click at [223, 187] on span at bounding box center [167, 188] width 322 height 2
click at [248, 186] on video at bounding box center [167, 112] width 322 height 181
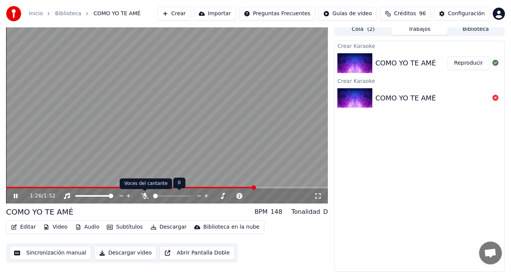
click at [144, 196] on icon at bounding box center [145, 196] width 8 height 6
click at [144, 196] on icon at bounding box center [145, 196] width 4 height 6
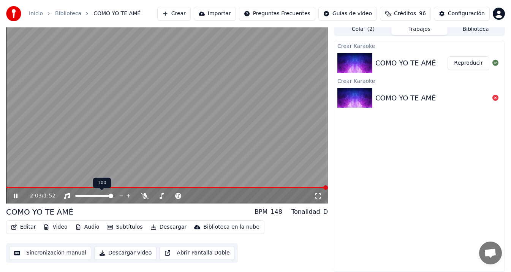
click at [113, 198] on span at bounding box center [111, 195] width 5 height 5
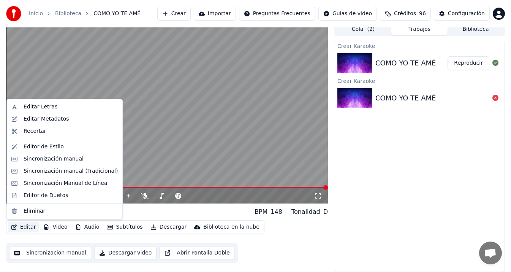
click at [14, 225] on icon "button" at bounding box center [14, 226] width 6 height 5
click at [35, 208] on div "Eliminar" at bounding box center [35, 211] width 22 height 8
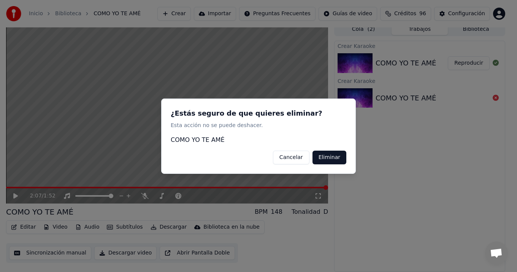
click at [334, 157] on button "Eliminar" at bounding box center [329, 157] width 34 height 14
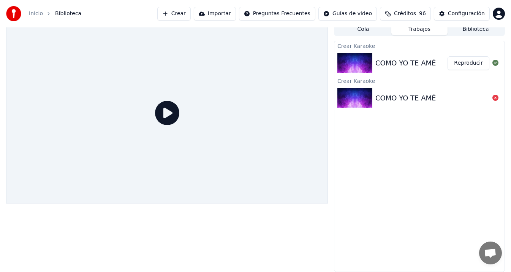
click at [252, 140] on div at bounding box center [167, 112] width 322 height 181
click at [165, 113] on icon at bounding box center [167, 113] width 24 height 24
click at [203, 155] on div at bounding box center [167, 112] width 322 height 181
click at [383, 63] on div "COMO YO TE AMÉ" at bounding box center [406, 63] width 60 height 11
click at [358, 63] on img at bounding box center [355, 63] width 35 height 20
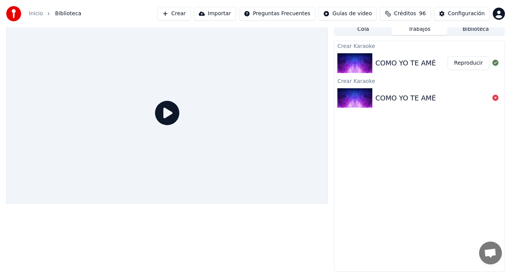
click at [461, 64] on button "Reproducir" at bounding box center [469, 63] width 42 height 14
click at [466, 64] on button "Reproducir" at bounding box center [469, 63] width 42 height 14
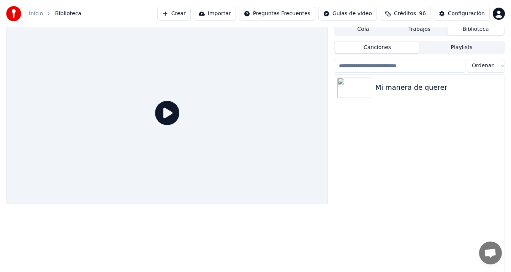
click at [469, 29] on button "Biblioteca" at bounding box center [476, 29] width 56 height 11
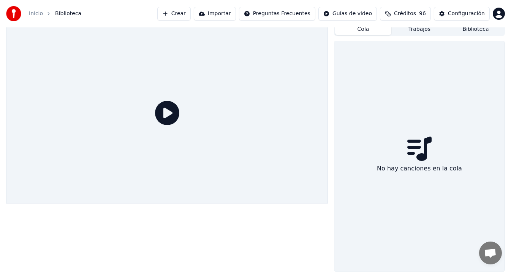
click at [363, 28] on button "Cola" at bounding box center [363, 29] width 56 height 11
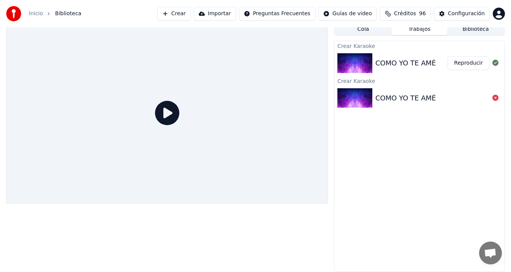
click at [424, 30] on button "Trabajos" at bounding box center [419, 29] width 56 height 11
click at [357, 98] on img at bounding box center [355, 98] width 35 height 20
click at [392, 96] on div "COMO YO TE AMÉ" at bounding box center [406, 98] width 60 height 11
click at [187, 13] on button "Crear" at bounding box center [173, 14] width 33 height 14
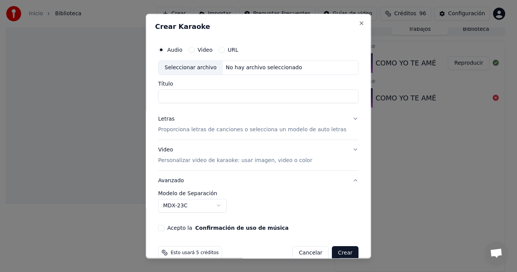
click at [300, 252] on button "Cancelar" at bounding box center [311, 253] width 36 height 14
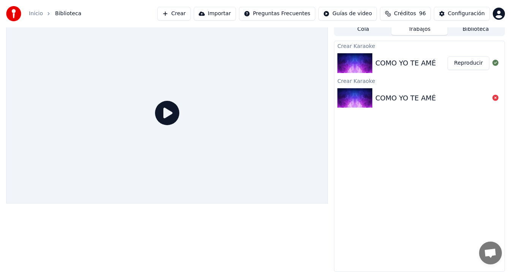
click at [176, 14] on button "Crear" at bounding box center [173, 14] width 33 height 14
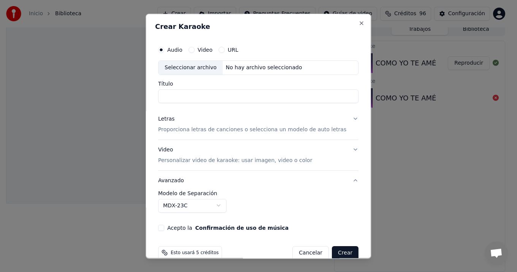
click at [191, 67] on div "Seleccionar archivo" at bounding box center [190, 68] width 64 height 14
type input "**********"
click at [347, 118] on button "Letras Proporciona letras de canciones o selecciona un modelo de auto letras" at bounding box center [258, 124] width 200 height 30
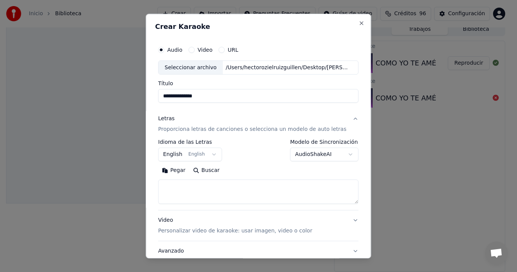
click at [213, 154] on body "**********" at bounding box center [255, 131] width 511 height 272
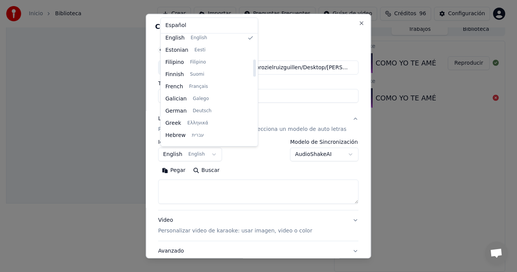
scroll to position [152, 0]
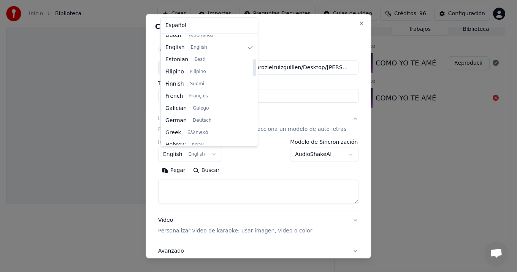
select select "**"
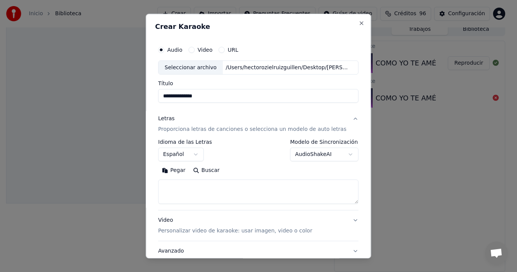
click at [204, 128] on p "Proporciona letras de canciones o selecciona un modelo de auto letras" at bounding box center [252, 130] width 188 height 8
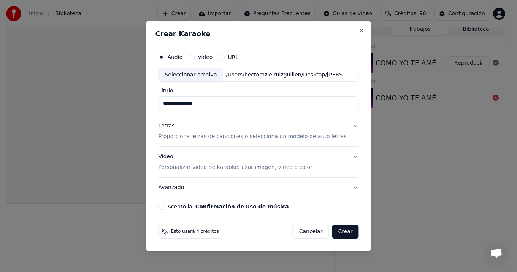
click at [253, 136] on p "Proporciona letras de canciones o selecciona un modelo de auto letras" at bounding box center [252, 137] width 188 height 8
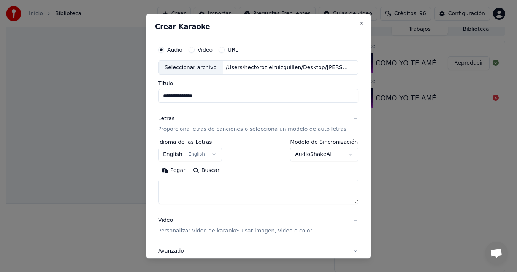
click at [213, 152] on body "**********" at bounding box center [255, 131] width 511 height 272
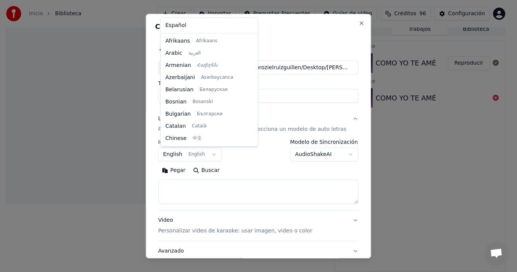
scroll to position [61, 0]
select select "**"
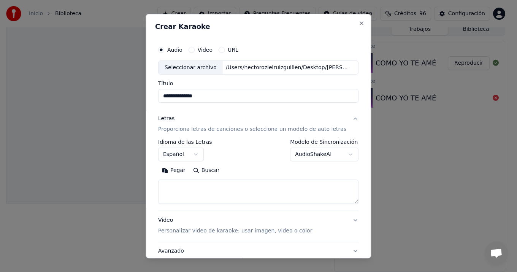
click at [178, 170] on button "Pegar" at bounding box center [173, 171] width 31 height 12
type textarea "**********"
click at [213, 171] on button "Limpiar" at bounding box center [210, 171] width 36 height 12
click at [178, 170] on button "Pegar" at bounding box center [173, 171] width 31 height 12
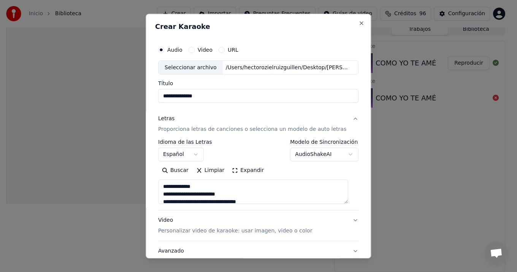
click at [283, 67] on div "/Users/hectorozielruizguillen/Desktop/Gila Pistas/Nuevas/COMO YO TE AMÉ.mp3" at bounding box center [287, 68] width 129 height 8
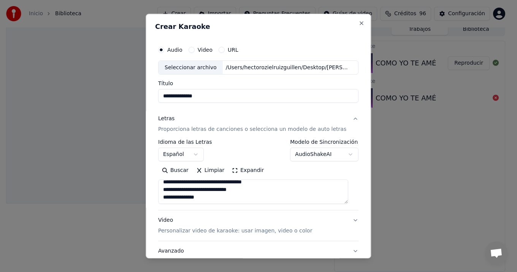
drag, startPoint x: 349, startPoint y: 202, endPoint x: 345, endPoint y: 191, distance: 11.6
click at [345, 191] on textarea "**********" at bounding box center [253, 192] width 190 height 24
click at [348, 201] on textarea "**********" at bounding box center [253, 192] width 190 height 24
click at [347, 219] on button "Video Personalizar video de karaoke: usar imagen, video o color" at bounding box center [258, 226] width 200 height 30
type textarea "**********"
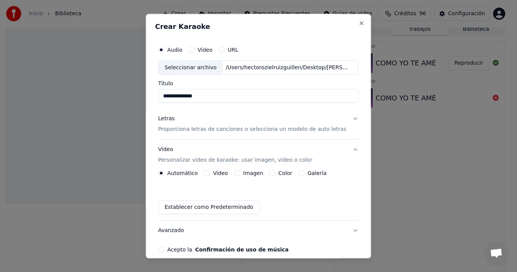
click at [283, 173] on label "Color" at bounding box center [286, 173] width 14 height 5
click at [276, 173] on button "Color" at bounding box center [272, 173] width 6 height 6
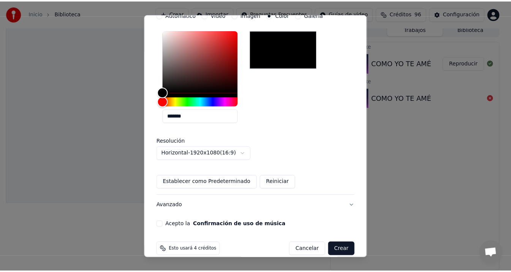
scroll to position [158, 0]
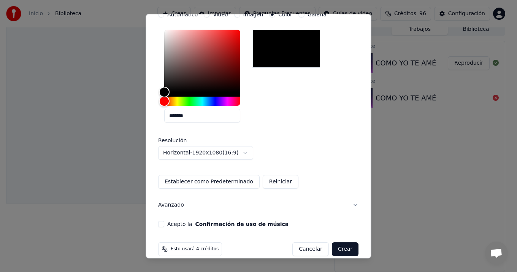
click at [164, 224] on button "Acepto la Confirmación de uso de música" at bounding box center [161, 224] width 6 height 6
click at [339, 248] on button "Crear" at bounding box center [345, 249] width 27 height 14
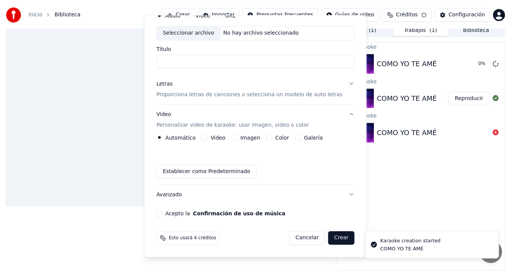
scroll to position [36, 0]
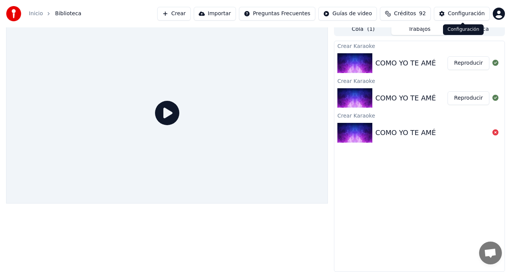
click at [464, 12] on div "Configuración" at bounding box center [466, 14] width 37 height 8
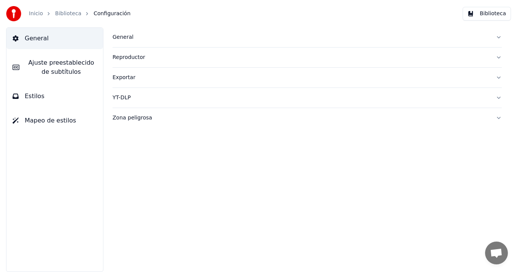
click at [128, 57] on div "Reproductor" at bounding box center [301, 58] width 377 height 8
click at [126, 38] on div "General" at bounding box center [301, 37] width 377 height 8
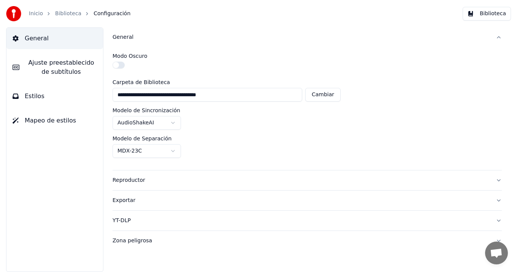
click at [128, 179] on div "Reproductor" at bounding box center [301, 180] width 377 height 8
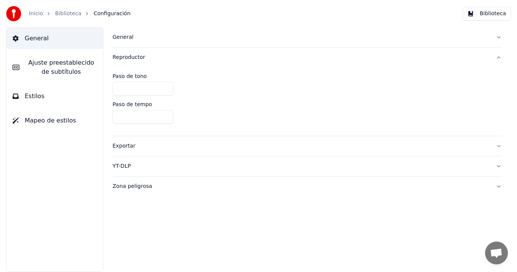
click at [67, 64] on span "Ajuste preestablecido de subtítulos" at bounding box center [60, 67] width 71 height 18
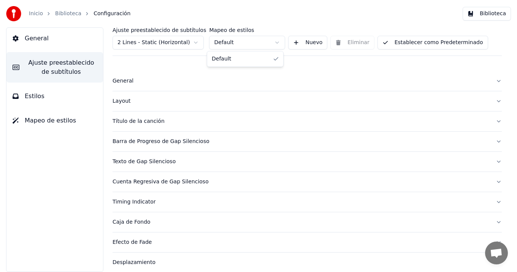
click at [274, 42] on html "Inicio Biblioteca Configuración Biblioteca General Ajuste preestablecido de sub…" at bounding box center [258, 136] width 517 height 272
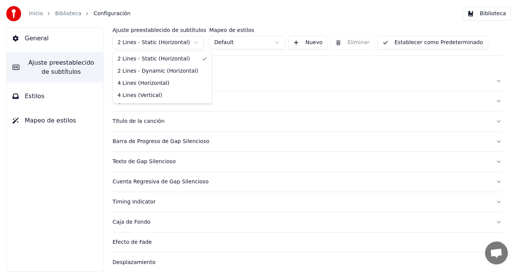
click at [195, 43] on html "Inicio Biblioteca Configuración Biblioteca General Ajuste preestablecido de sub…" at bounding box center [258, 136] width 517 height 272
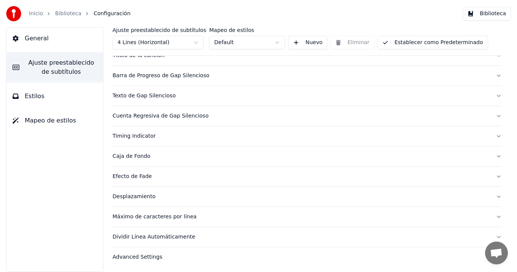
scroll to position [47, 0]
click at [142, 255] on div "Advanced Settings" at bounding box center [301, 256] width 377 height 8
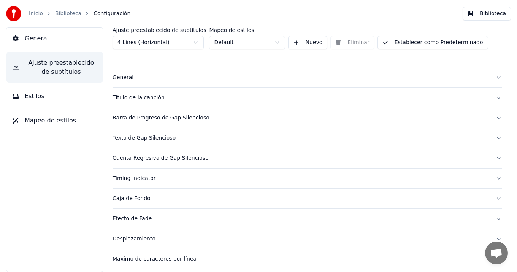
scroll to position [0, 0]
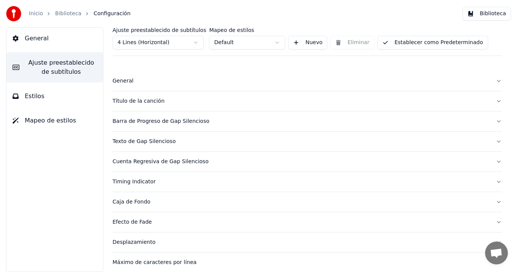
click at [125, 80] on div "General" at bounding box center [301, 81] width 377 height 8
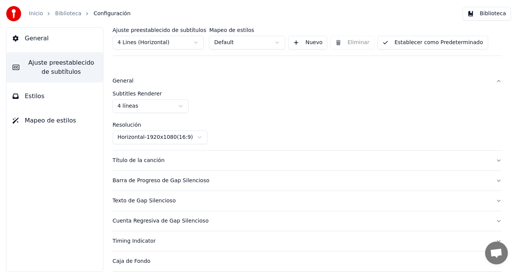
click at [140, 160] on div "Título de la canción" at bounding box center [301, 161] width 377 height 8
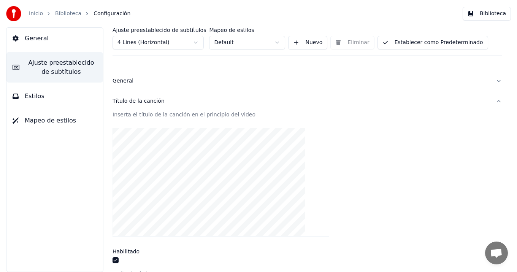
click at [339, 176] on div at bounding box center [307, 182] width 389 height 121
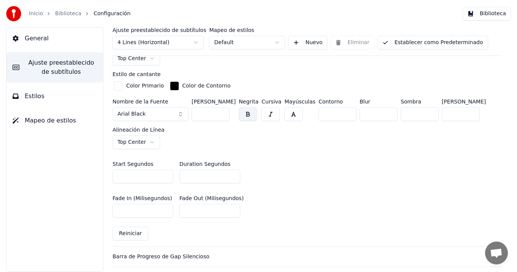
scroll to position [285, 0]
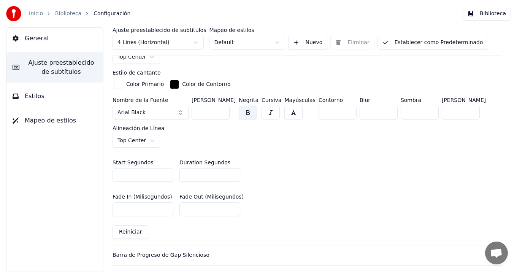
click at [222, 109] on input "***" at bounding box center [211, 113] width 38 height 14
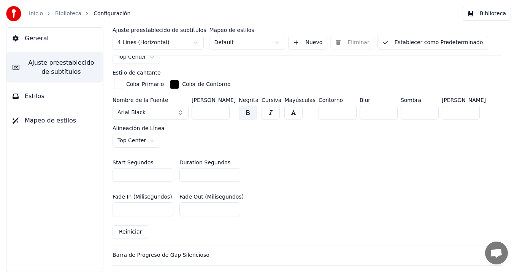
click at [222, 109] on input "***" at bounding box center [211, 113] width 38 height 14
type input "***"
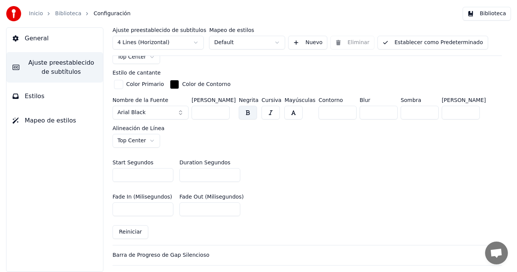
click at [222, 109] on input "***" at bounding box center [211, 113] width 38 height 14
click at [269, 161] on div "Start Segundos * Duration Segundos *" at bounding box center [307, 171] width 389 height 34
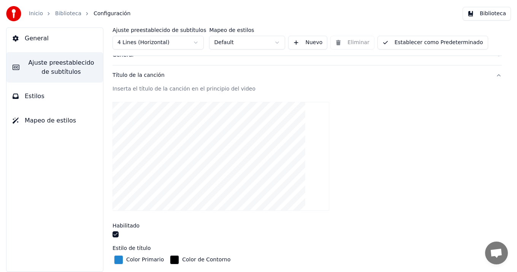
scroll to position [0, 0]
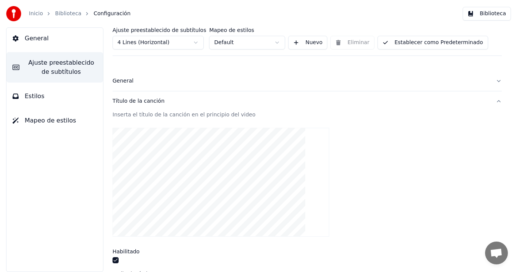
click at [494, 100] on button "Título de la canción" at bounding box center [307, 101] width 389 height 20
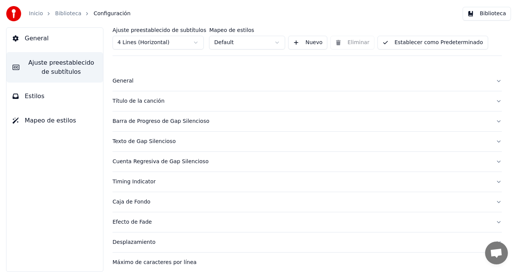
click at [38, 38] on span "General" at bounding box center [37, 38] width 24 height 9
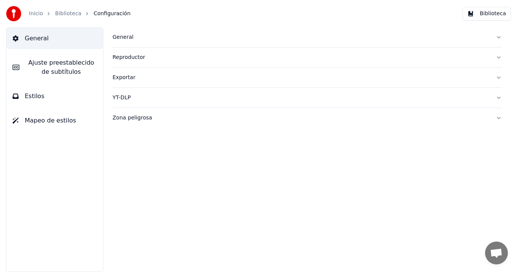
click at [494, 14] on button "Biblioteca" at bounding box center [487, 14] width 48 height 14
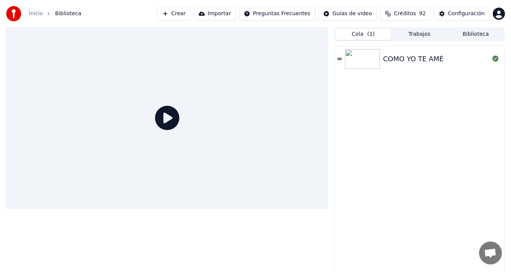
click at [362, 35] on button "Cola ( 1 )" at bounding box center [363, 34] width 56 height 11
click at [419, 35] on button "Trabajos" at bounding box center [419, 34] width 56 height 11
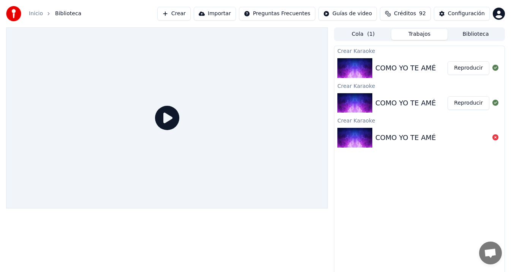
click at [360, 66] on img at bounding box center [355, 68] width 35 height 20
click at [473, 68] on button "Reproducir" at bounding box center [469, 68] width 42 height 14
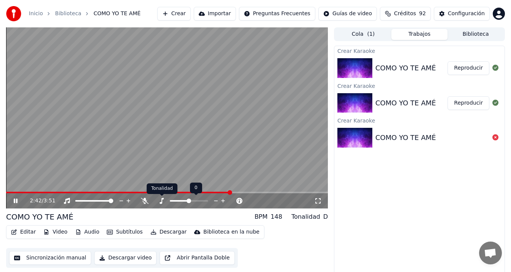
click at [162, 201] on icon at bounding box center [162, 201] width 8 height 6
click at [144, 200] on icon at bounding box center [145, 201] width 8 height 6
click at [144, 200] on icon at bounding box center [145, 201] width 4 height 6
click at [128, 200] on icon at bounding box center [129, 201] width 4 height 4
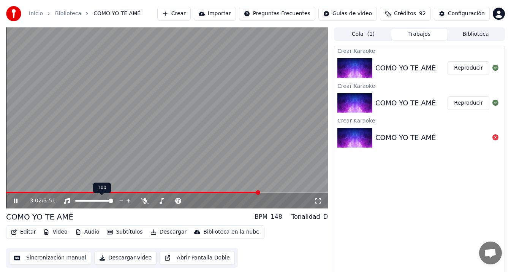
click at [122, 200] on icon at bounding box center [121, 201] width 7 height 8
click at [129, 200] on icon at bounding box center [128, 201] width 7 height 8
click at [112, 201] on span at bounding box center [109, 200] width 5 height 5
click at [162, 200] on icon at bounding box center [162, 201] width 8 height 6
click at [189, 201] on span at bounding box center [189, 200] width 5 height 5
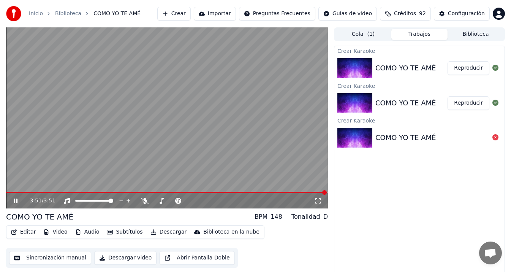
click at [16, 200] on icon at bounding box center [20, 201] width 17 height 6
click at [10, 193] on span at bounding box center [166, 193] width 321 height 2
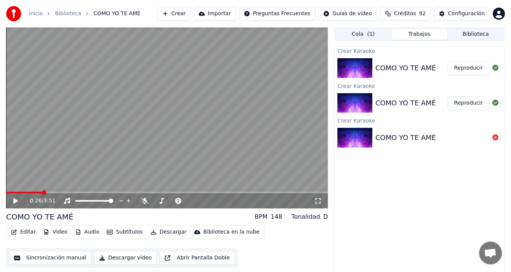
click at [43, 193] on span at bounding box center [167, 193] width 322 height 2
click at [401, 236] on div "Crear Karaoke COMO YO TE AMÉ Reproducir Crear Karaoke COMO YO TE AMÉ Reproduc…" at bounding box center [419, 161] width 171 height 231
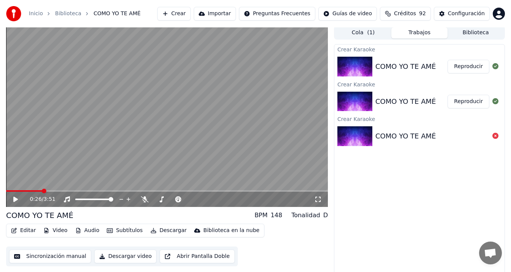
scroll to position [5, 0]
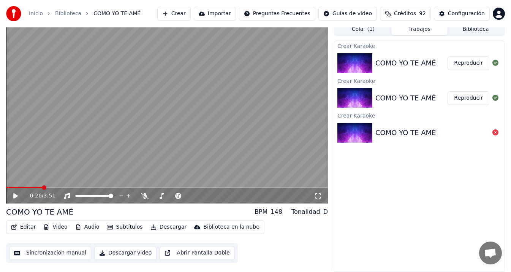
click at [100, 251] on button "Descargar video" at bounding box center [125, 253] width 62 height 14
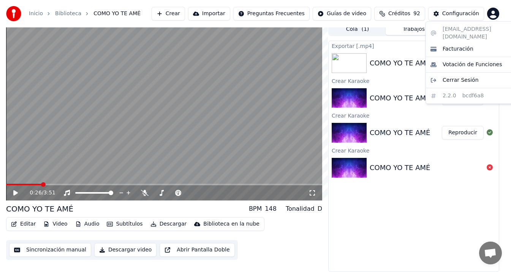
click at [500, 14] on html "Inicio Biblioteca COMO YO TE AMÉ Crear Importar Preguntas Frecuentes Guías de …" at bounding box center [255, 131] width 511 height 272
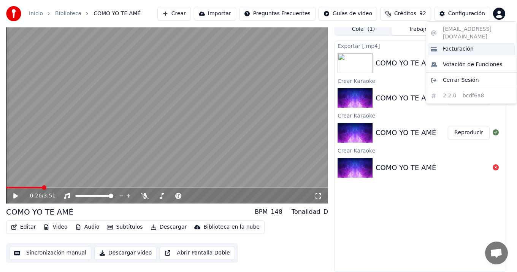
click at [466, 45] on span "Facturación" at bounding box center [458, 49] width 31 height 8
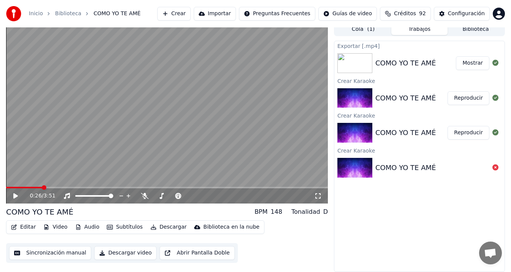
click at [393, 229] on div "Exportar [.mp4] COMO YO TE AMÉ Mostrar Crear Karaoke COMO YO TE AMÉ Reproduci…" at bounding box center [419, 156] width 171 height 231
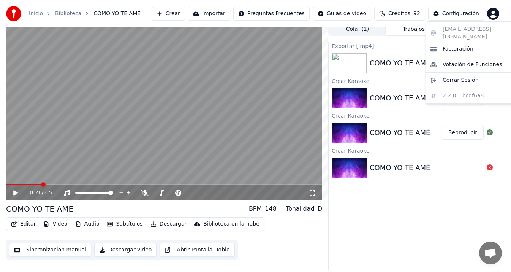
click at [499, 14] on html "Inicio Biblioteca COMO YO TE AMÉ Crear Importar Preguntas Frecuentes Guías de …" at bounding box center [255, 131] width 511 height 272
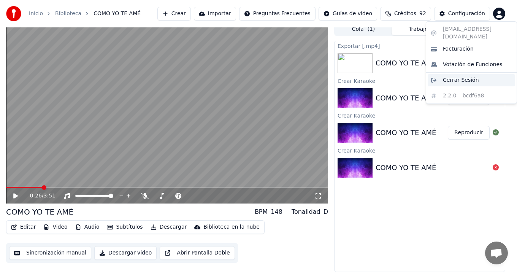
click at [465, 76] on span "Cerrar Sesión" at bounding box center [461, 80] width 36 height 8
